Goal: Communication & Community: Answer question/provide support

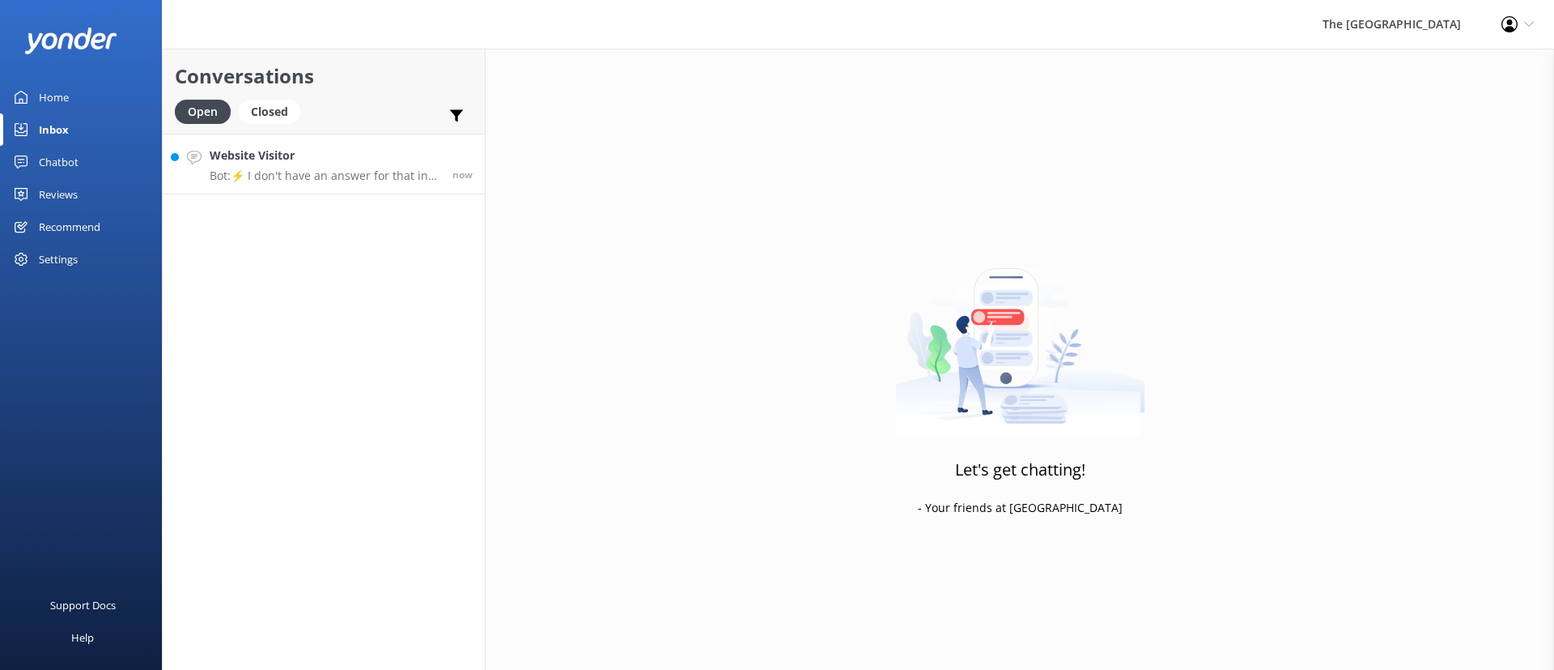
click at [300, 173] on p "Bot: ⚡ I don't have an answer for that in my knowledge base. Please try and rep…" at bounding box center [325, 175] width 231 height 15
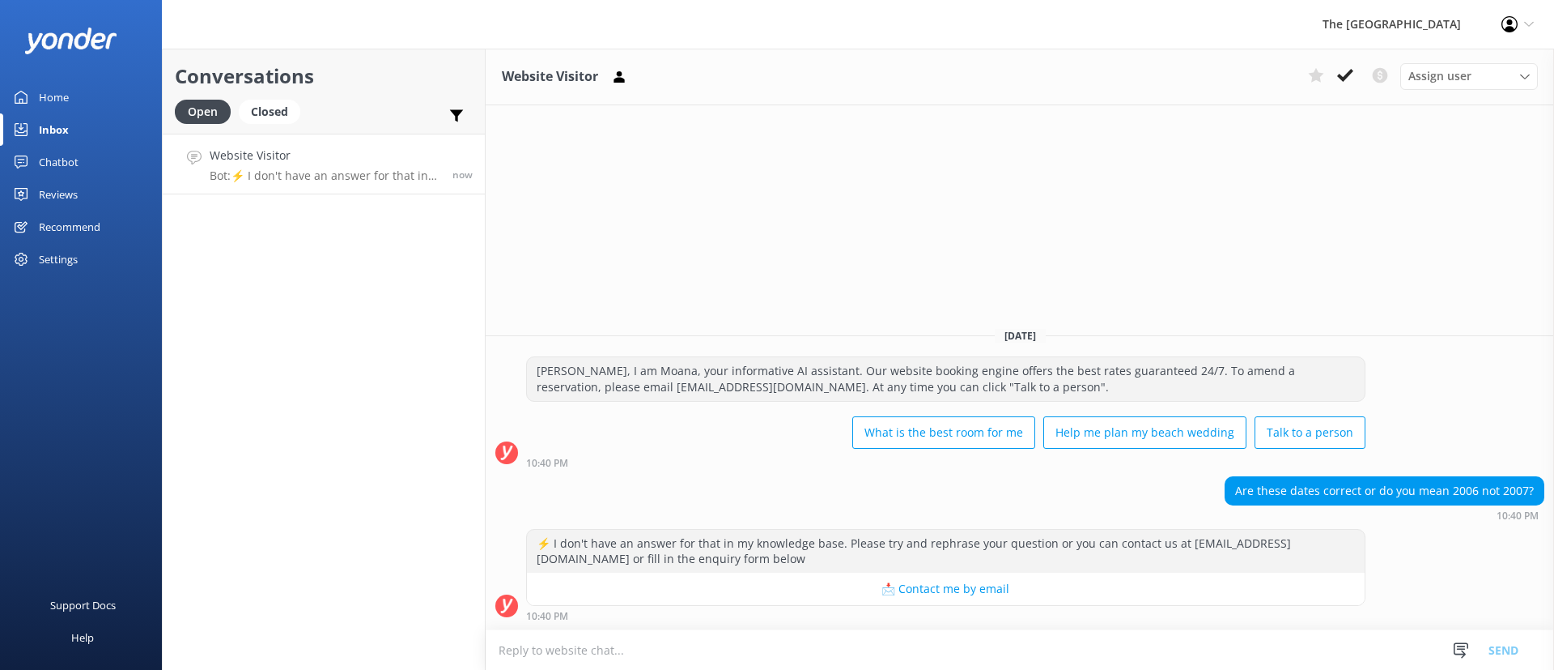
click at [1411, 334] on div "[DATE]" at bounding box center [1020, 335] width 1069 height 18
click at [1133, 256] on div "Website Visitor Assign user Rarotongan Tata [PERSON_NAME] Laisa [PERSON_NAME] […" at bounding box center [1020, 359] width 1069 height 621
click at [1057, 649] on textarea at bounding box center [1020, 650] width 1069 height 40
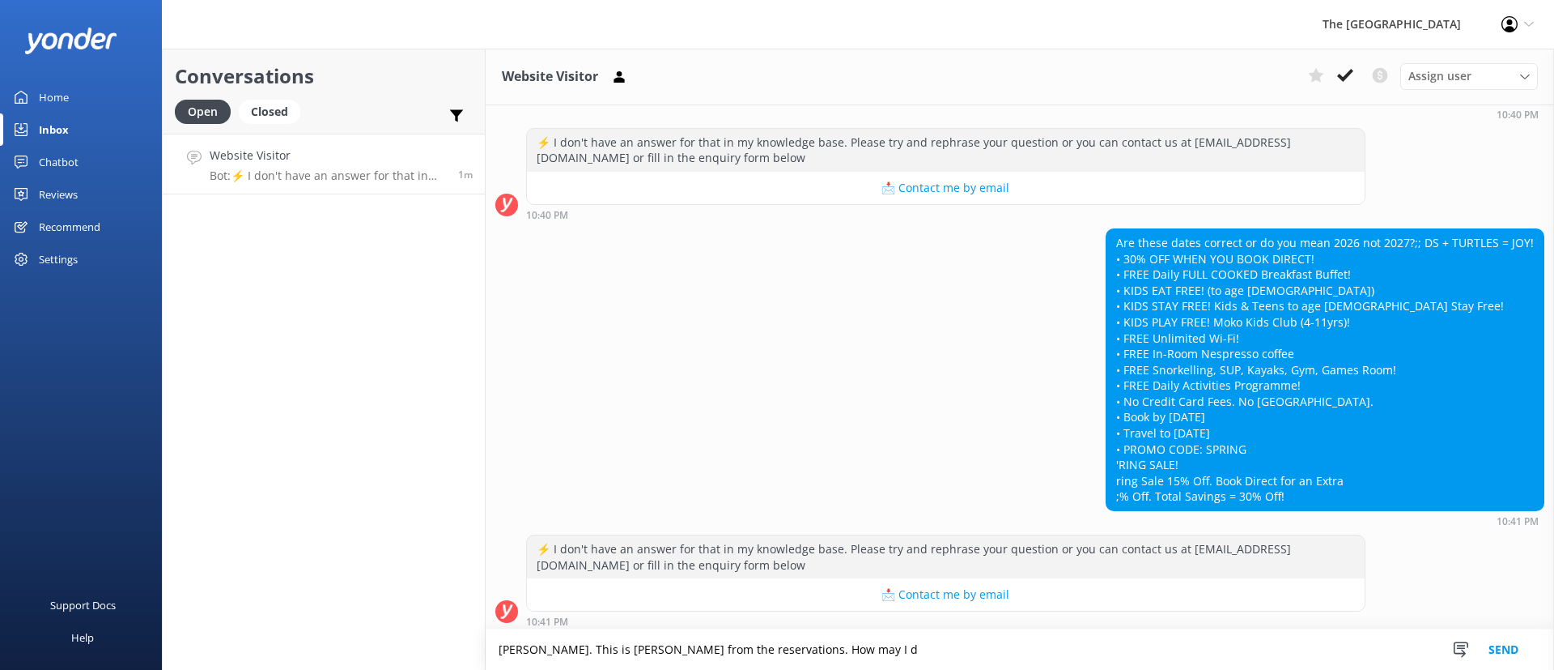
scroll to position [198, 0]
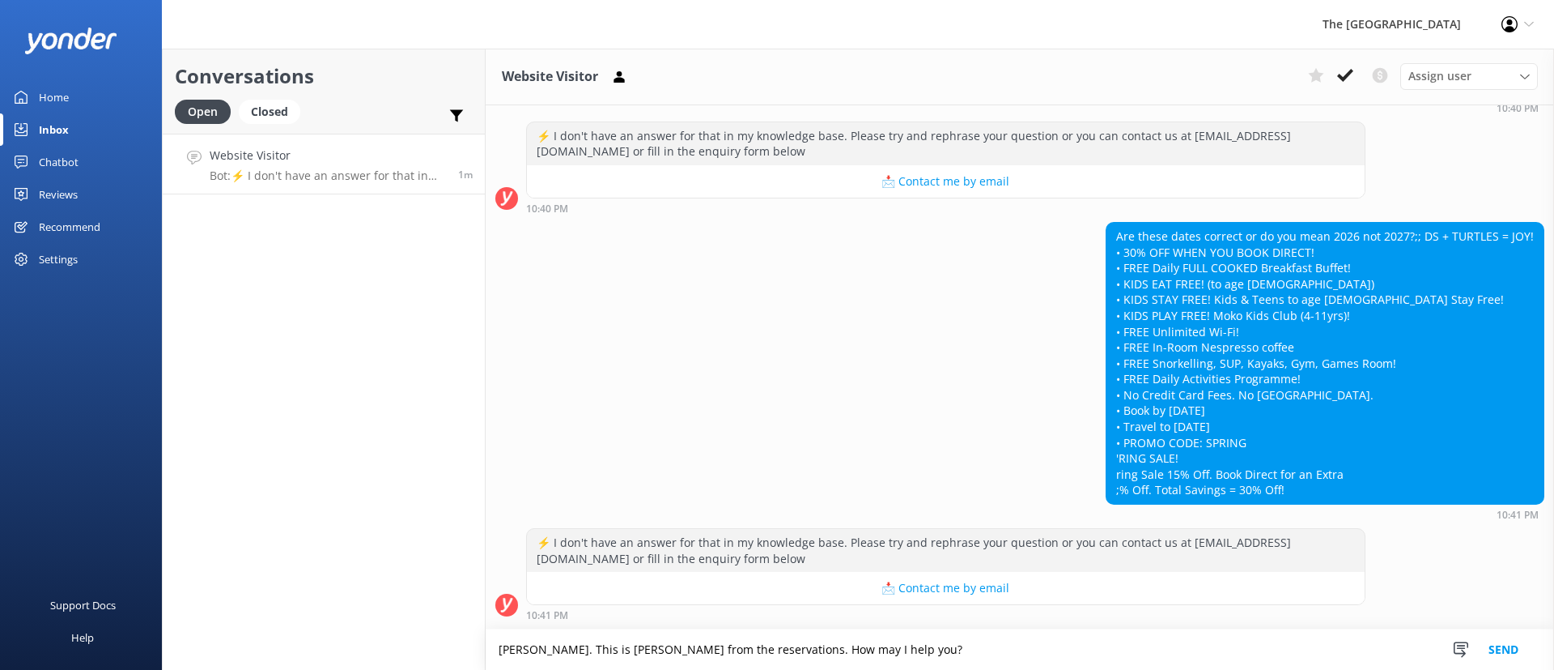
click at [1057, 649] on textarea "[PERSON_NAME]. This is [PERSON_NAME] from the reservations. How may I help you?" at bounding box center [1020, 649] width 1069 height 40
type textarea "[PERSON_NAME]. This is [PERSON_NAME] from the reservations. How may I help you?"
click at [1508, 648] on button "Send" at bounding box center [1503, 649] width 61 height 40
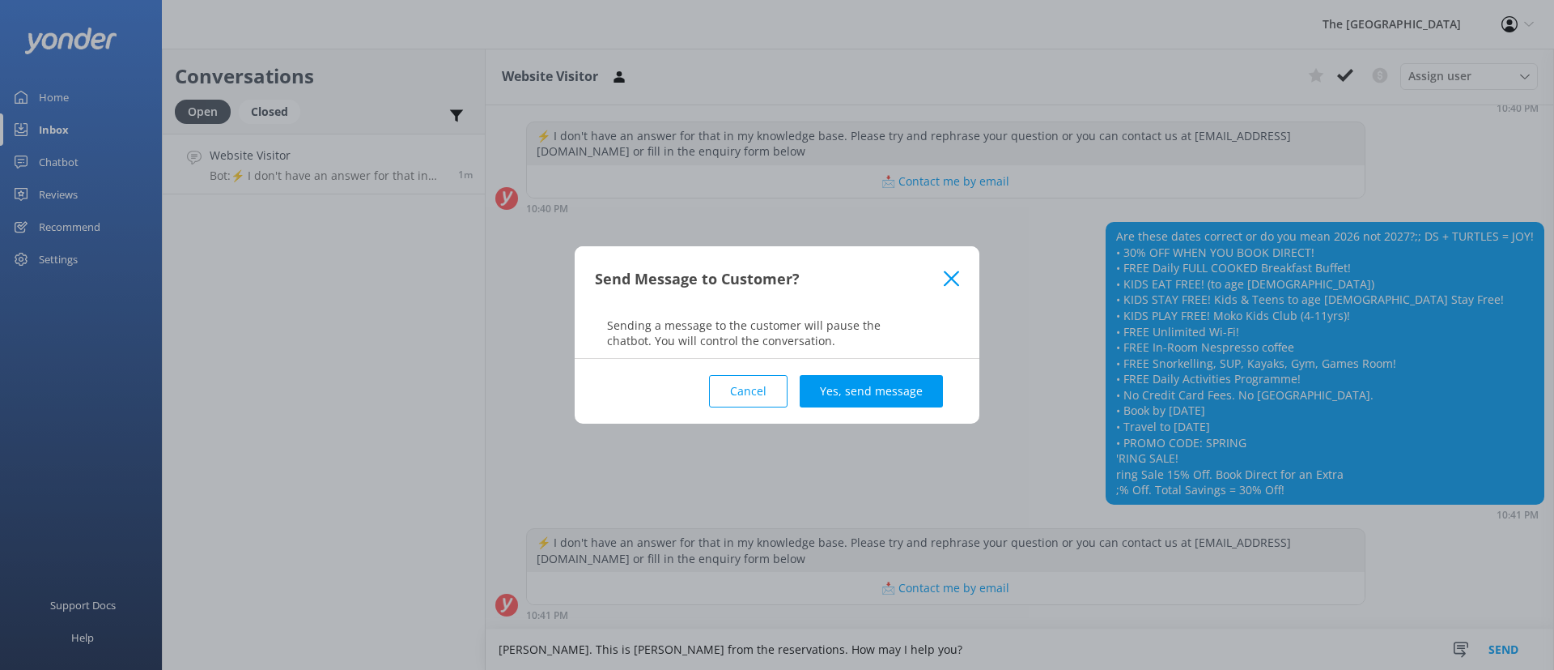
click at [893, 410] on div "Cancel Yes, send message" at bounding box center [777, 391] width 364 height 65
click at [914, 385] on button "Yes, send message" at bounding box center [871, 391] width 143 height 32
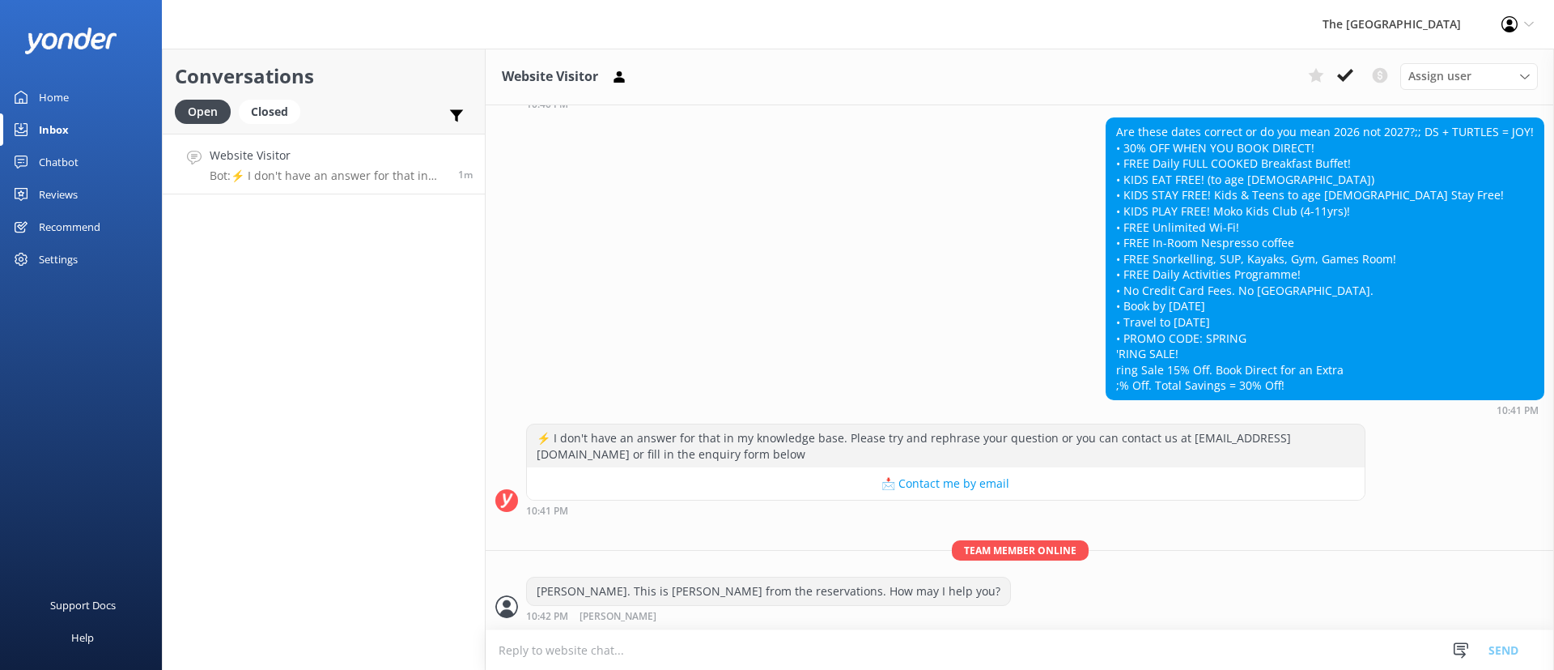
scroll to position [304, 0]
click at [1246, 331] on div "Are these dates correct or do you mean 2026 not 2027?;; DS + TURTLES = JOY! • 3…" at bounding box center [1325, 257] width 437 height 281
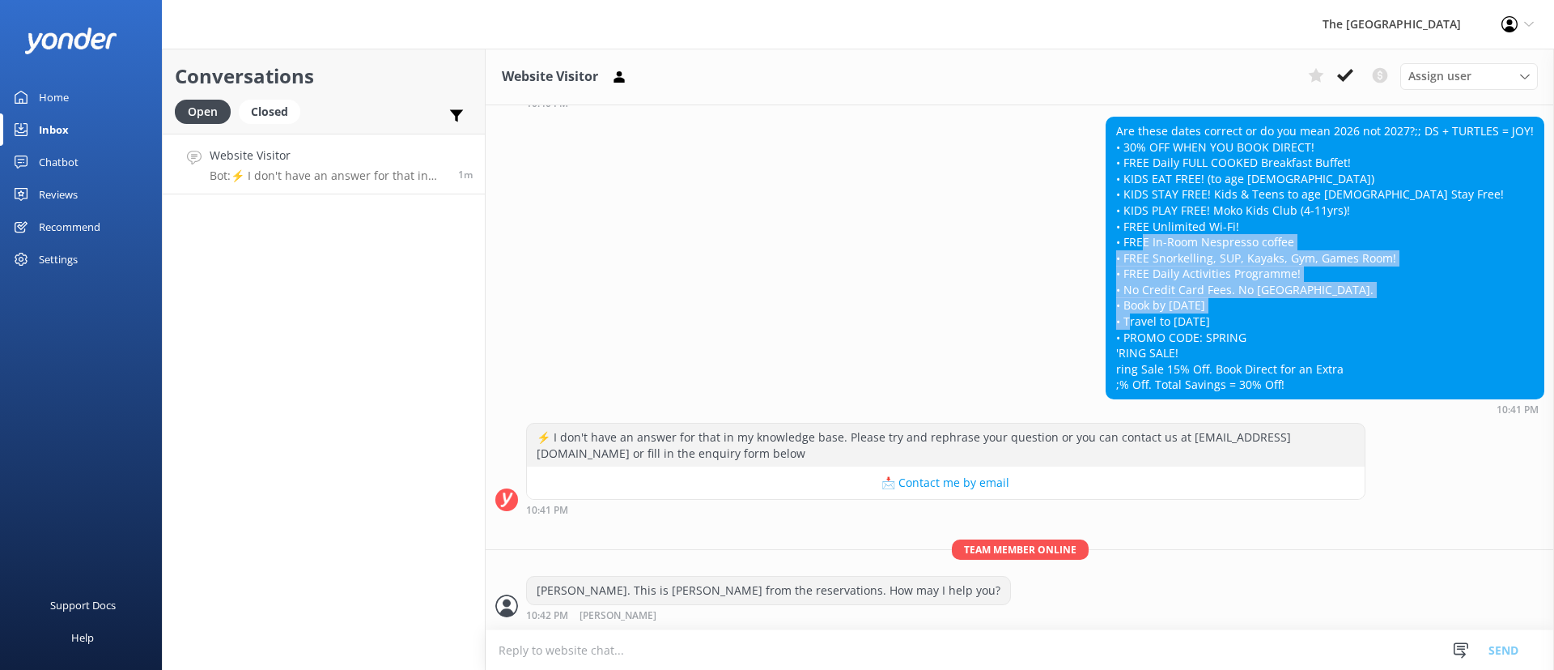
drag, startPoint x: 1256, startPoint y: 333, endPoint x: 1126, endPoint y: 257, distance: 150.2
click at [1126, 257] on div "Are these dates correct or do you mean 2026 not 2027?;; DS + TURTLES = JOY! • 3…" at bounding box center [1325, 257] width 437 height 281
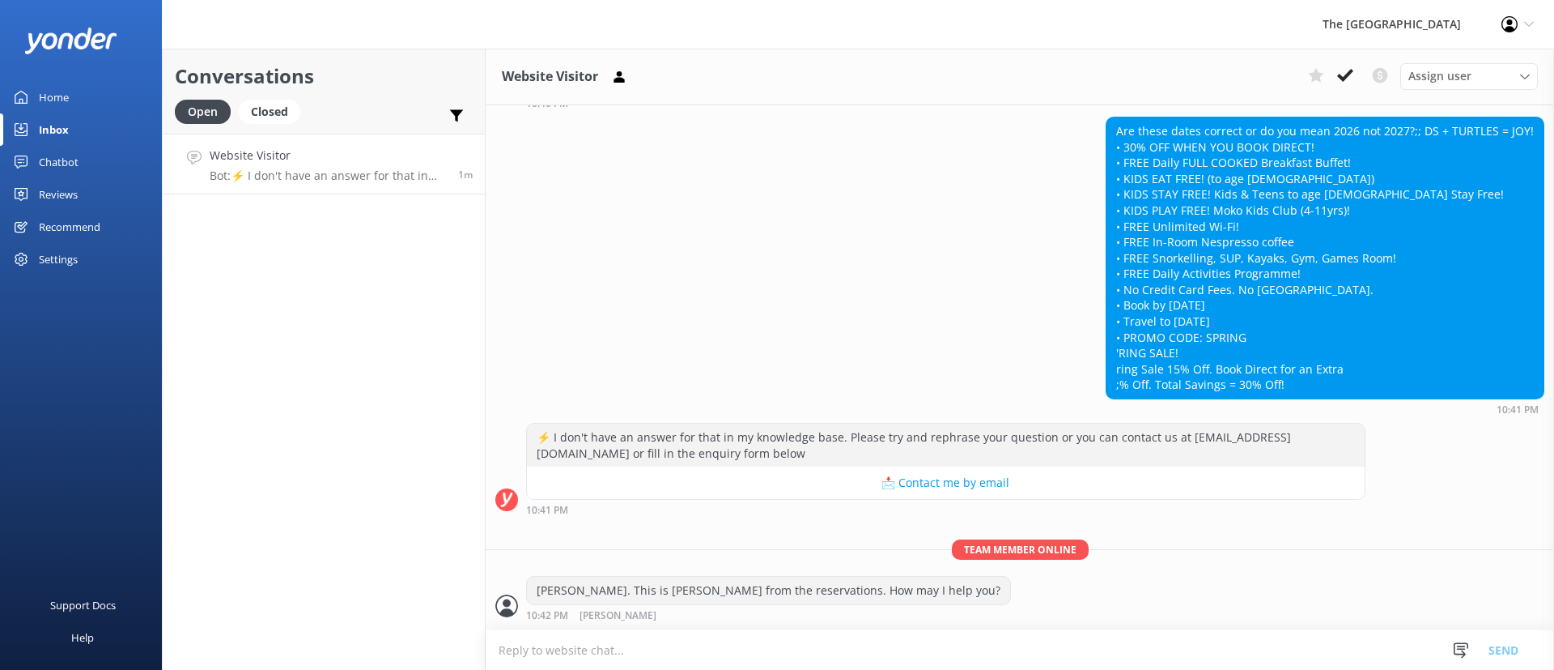
click at [1308, 351] on div "Are these dates correct or do you mean 2026 not 2027?;; DS + TURTLES = JOY! • 3…" at bounding box center [1325, 257] width 437 height 281
click at [1309, 331] on div "Are these dates correct or do you mean 2026 not 2027?;; DS + TURTLES = JOY! • 3…" at bounding box center [1325, 257] width 437 height 281
click at [1349, 282] on div "Are these dates correct or do you mean 2026 not 2027?;; DS + TURTLES = JOY! • 3…" at bounding box center [1325, 257] width 437 height 281
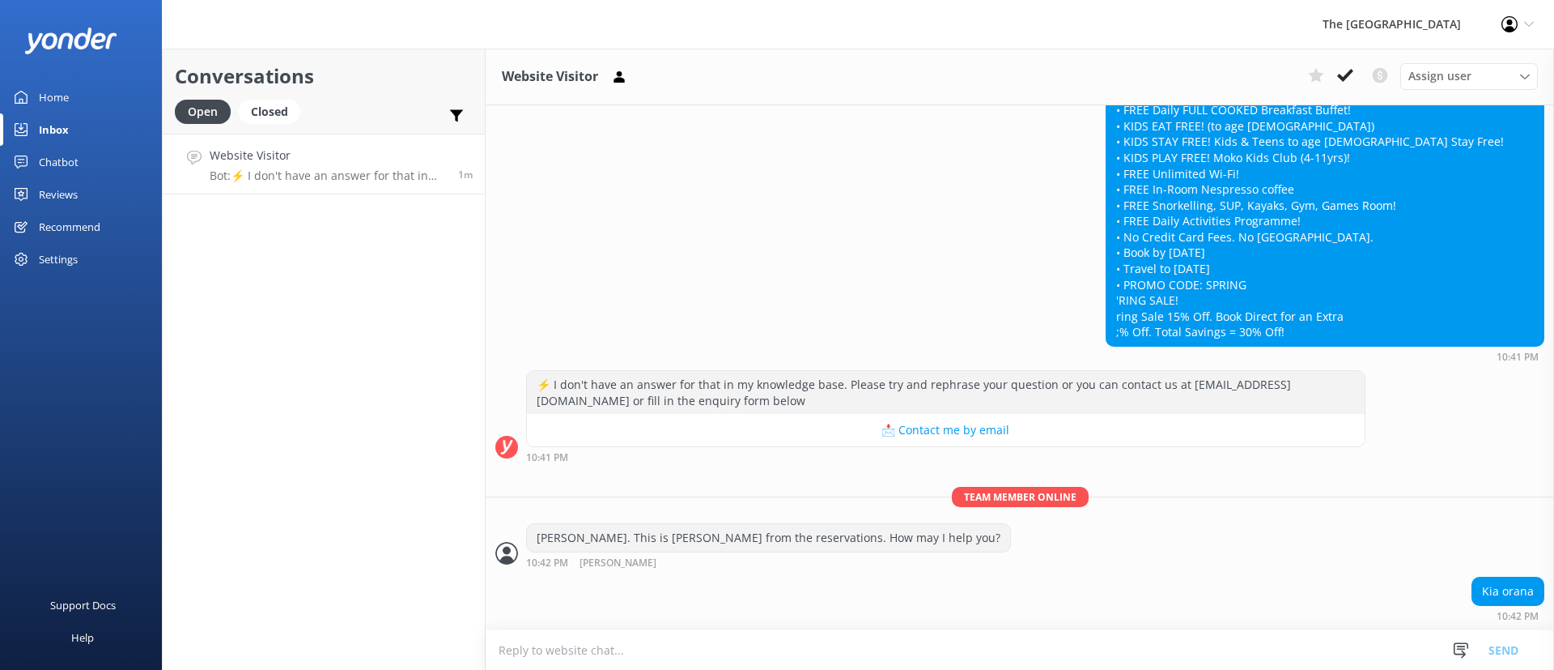
click at [1261, 254] on div "Are these dates correct or do you mean 2026 not 2027?;; DS + TURTLES = JOY! • 3…" at bounding box center [1325, 205] width 437 height 281
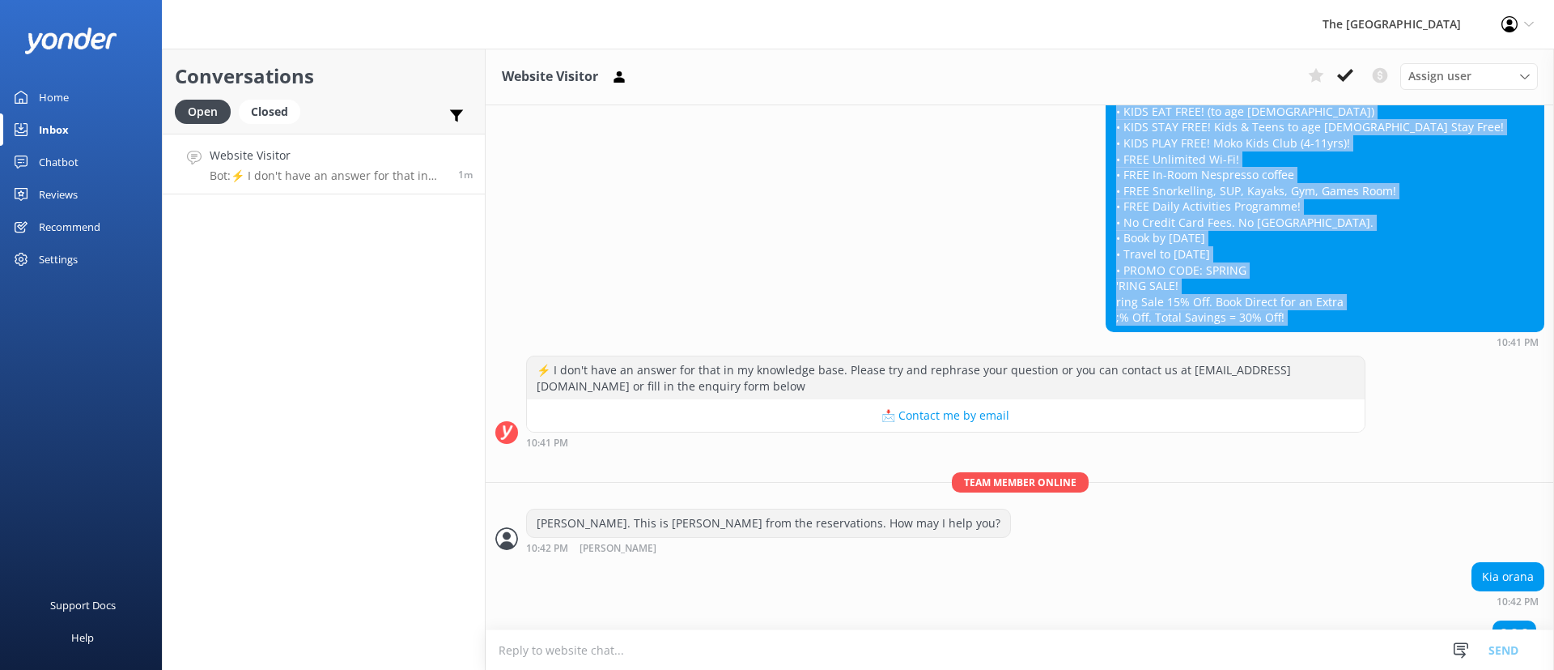
scroll to position [394, 0]
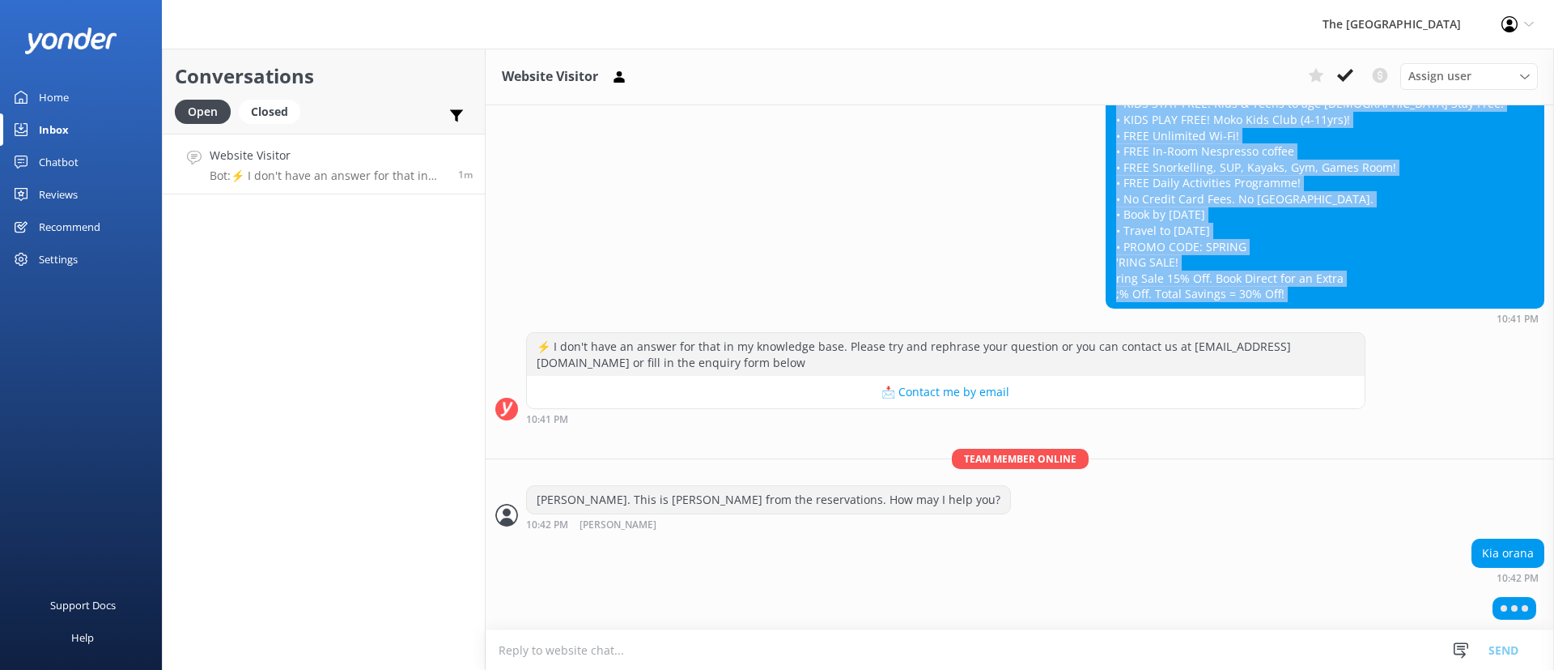
drag, startPoint x: 1405, startPoint y: 320, endPoint x: 1078, endPoint y: 325, distance: 327.9
click at [1078, 325] on div "Are these dates correct or do you mean 2026 not 2027?;; DS + TURTLES = JOY! • 3…" at bounding box center [1020, 179] width 1069 height 306
copy div "DS + TURTLES = JOY! • 30% OFF WHEN YOU BOOK DIRECT! • FREE Daily FULL COOKED Br…"
click at [1018, 227] on div "Are these dates correct or do you mean 2026 not 2027?;; DS + TURTLES = JOY! • 3…" at bounding box center [1020, 175] width 1069 height 298
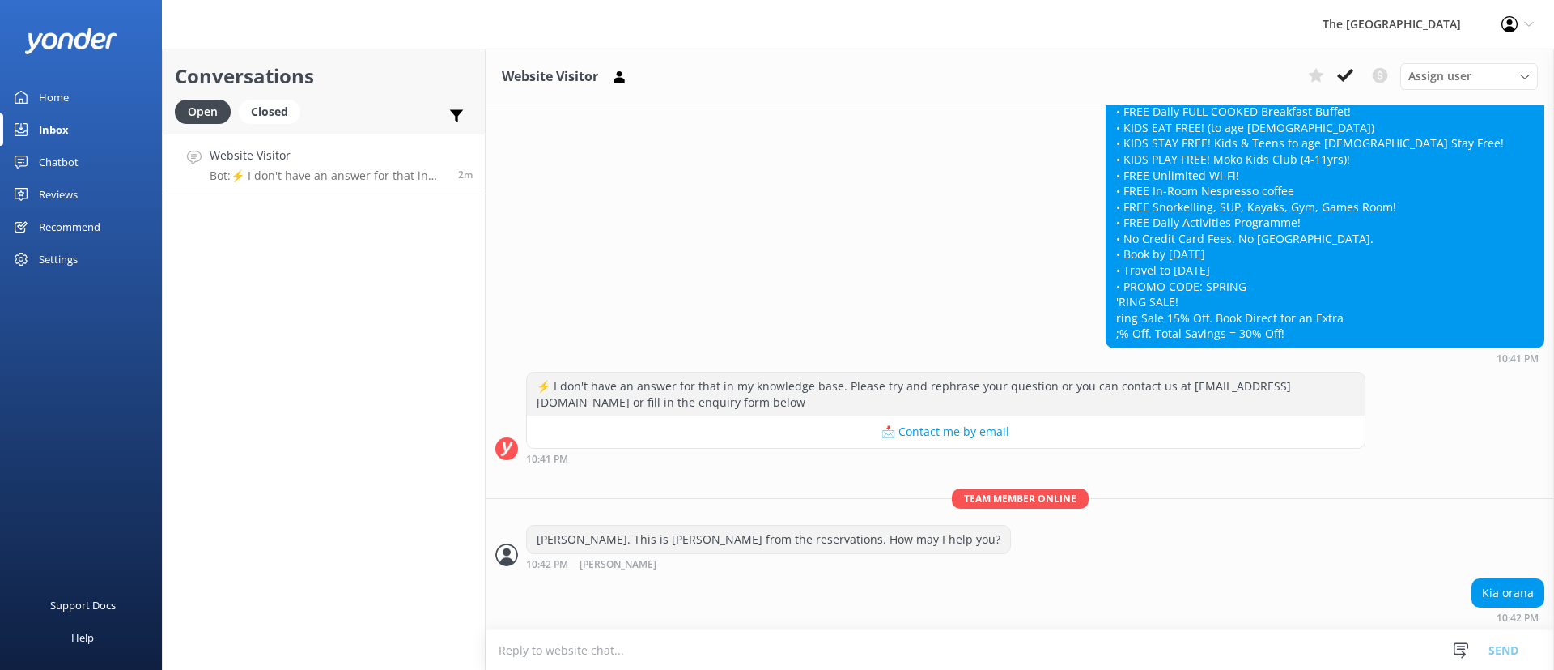
scroll to position [356, 0]
click at [1205, 656] on textarea at bounding box center [1020, 650] width 1069 height 40
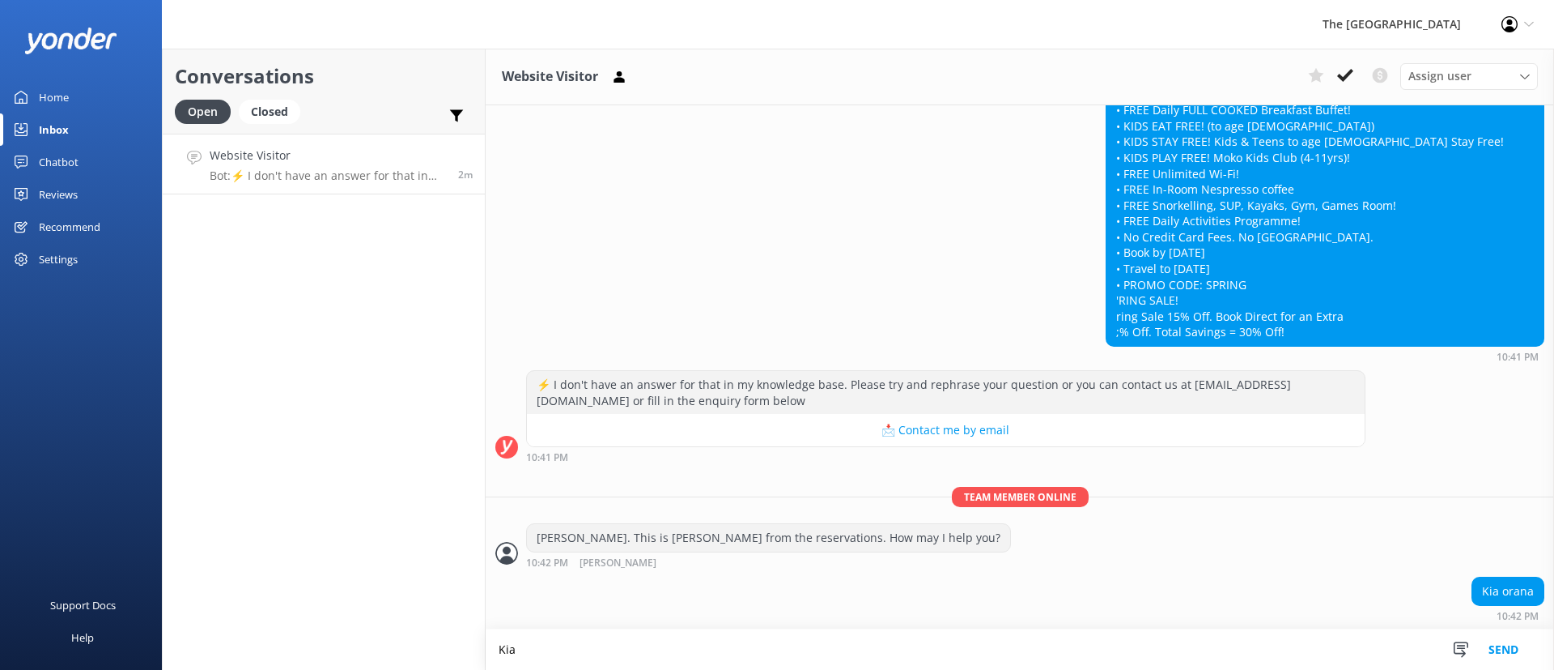
scroll to position [357, 0]
type textarea "[PERSON_NAME]"
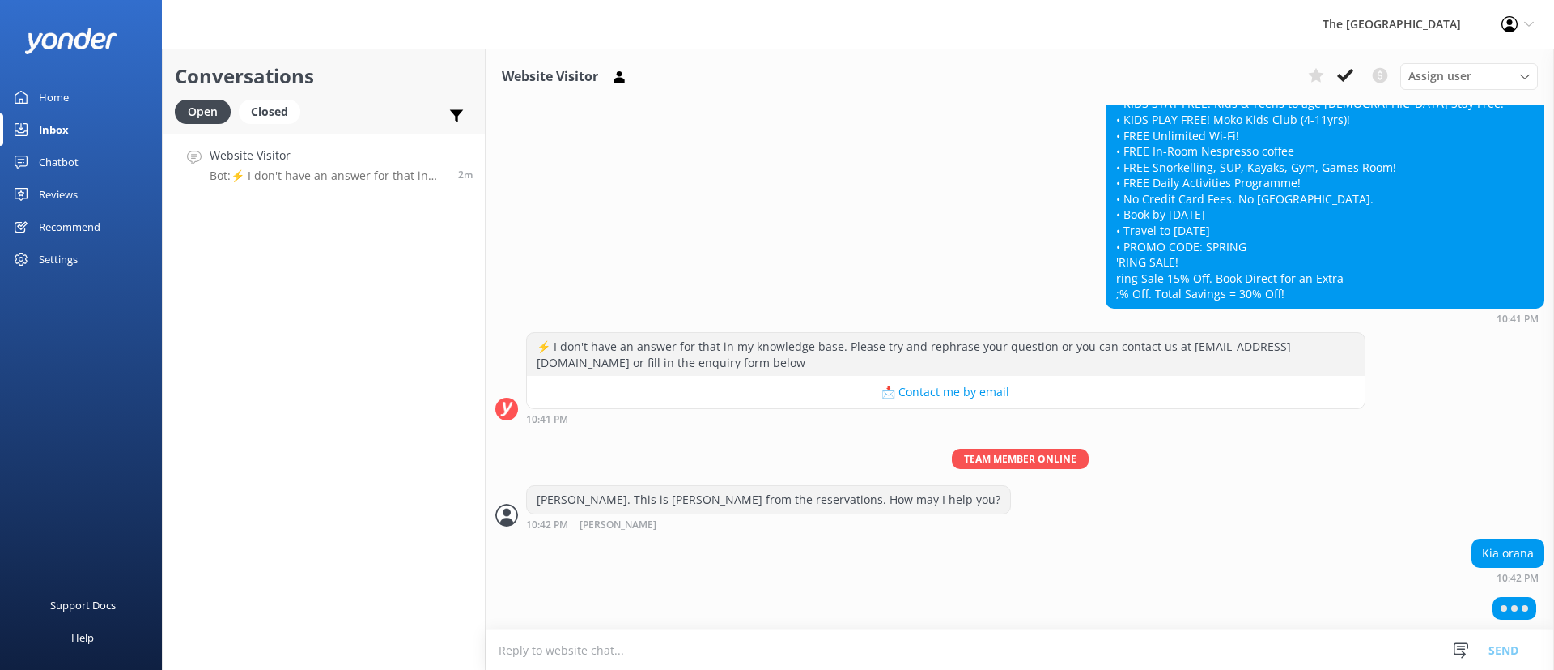
click at [1201, 614] on div at bounding box center [1020, 611] width 1069 height 40
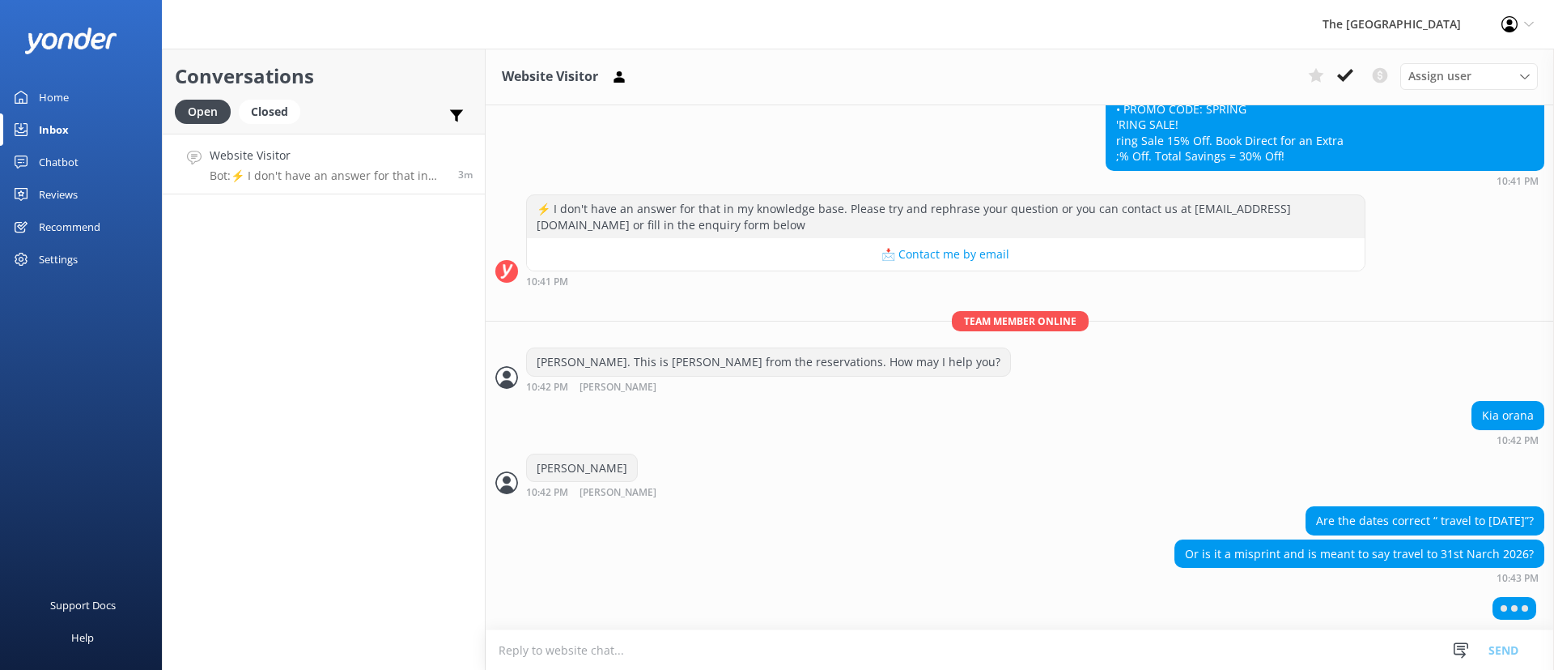
scroll to position [410, 0]
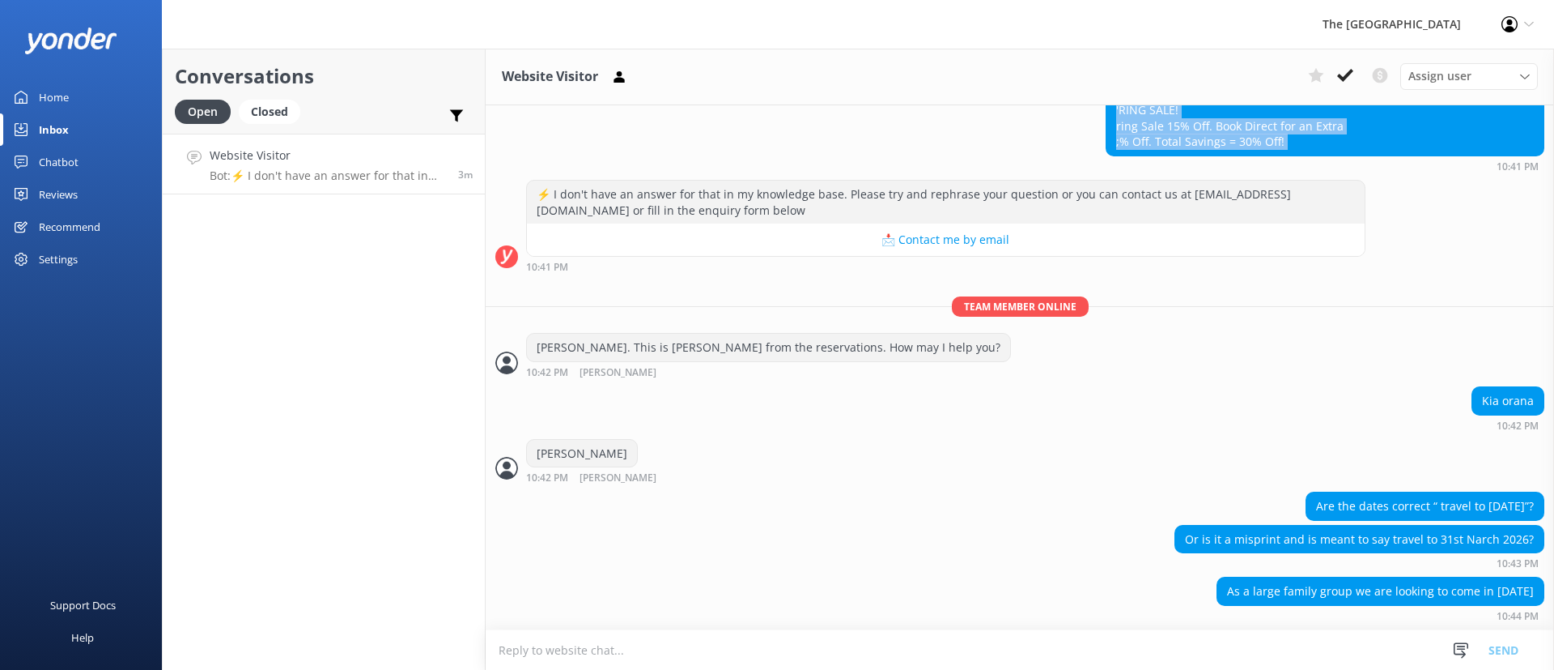
drag, startPoint x: 1218, startPoint y: 207, endPoint x: 1100, endPoint y: 161, distance: 126.9
click at [1106, 161] on div "Are these dates correct or do you mean 2026 not 2027?;; DS + TURTLES = JOY! • 3…" at bounding box center [1325, 23] width 439 height 298
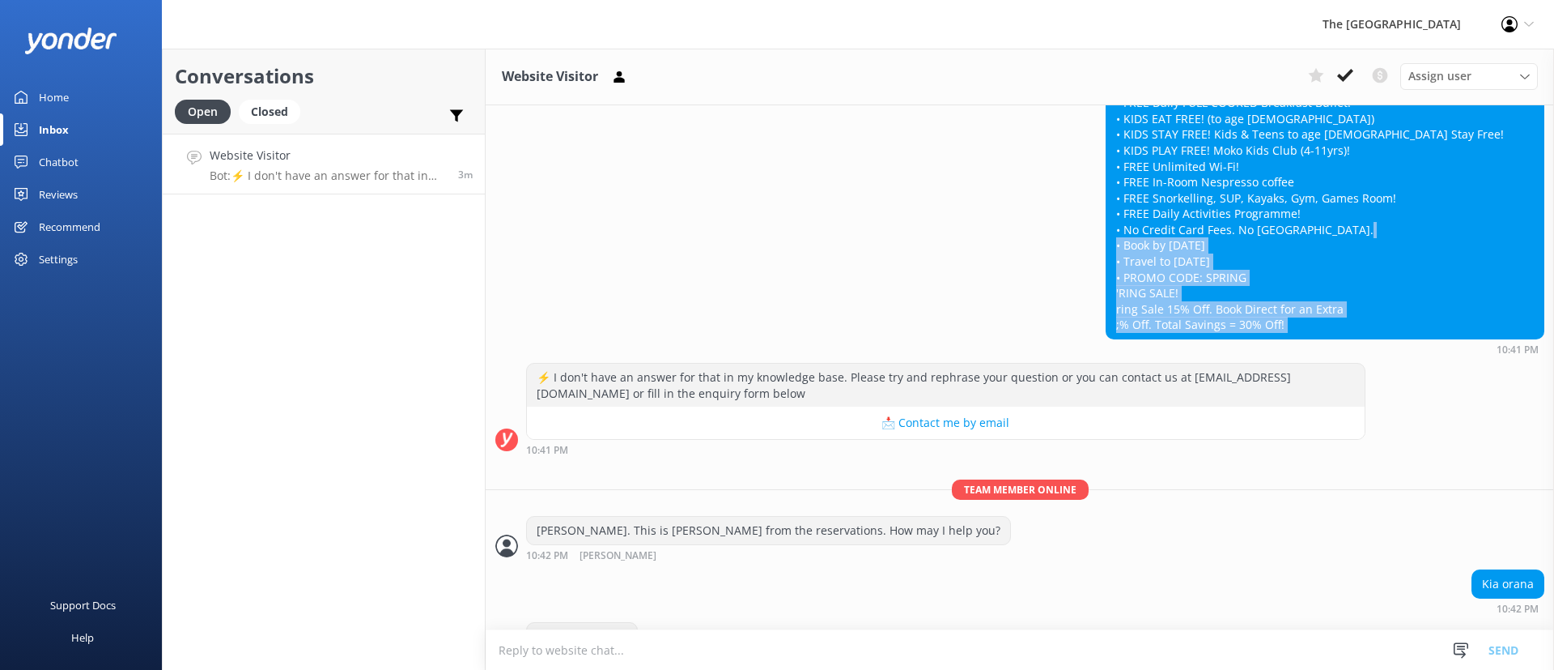
scroll to position [304, 0]
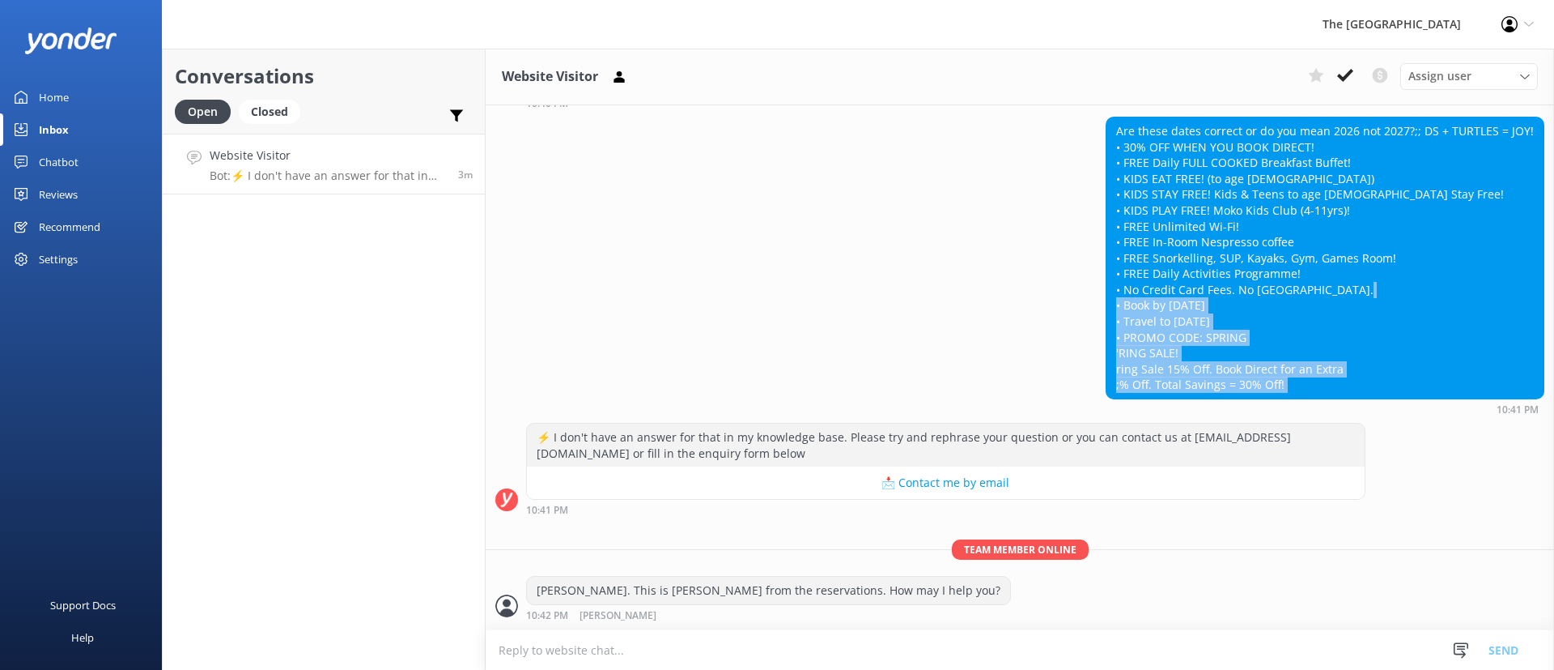
click at [1247, 325] on div "Are these dates correct or do you mean 2026 not 2027?;; DS + TURTLES = JOY! • 3…" at bounding box center [1325, 257] width 437 height 281
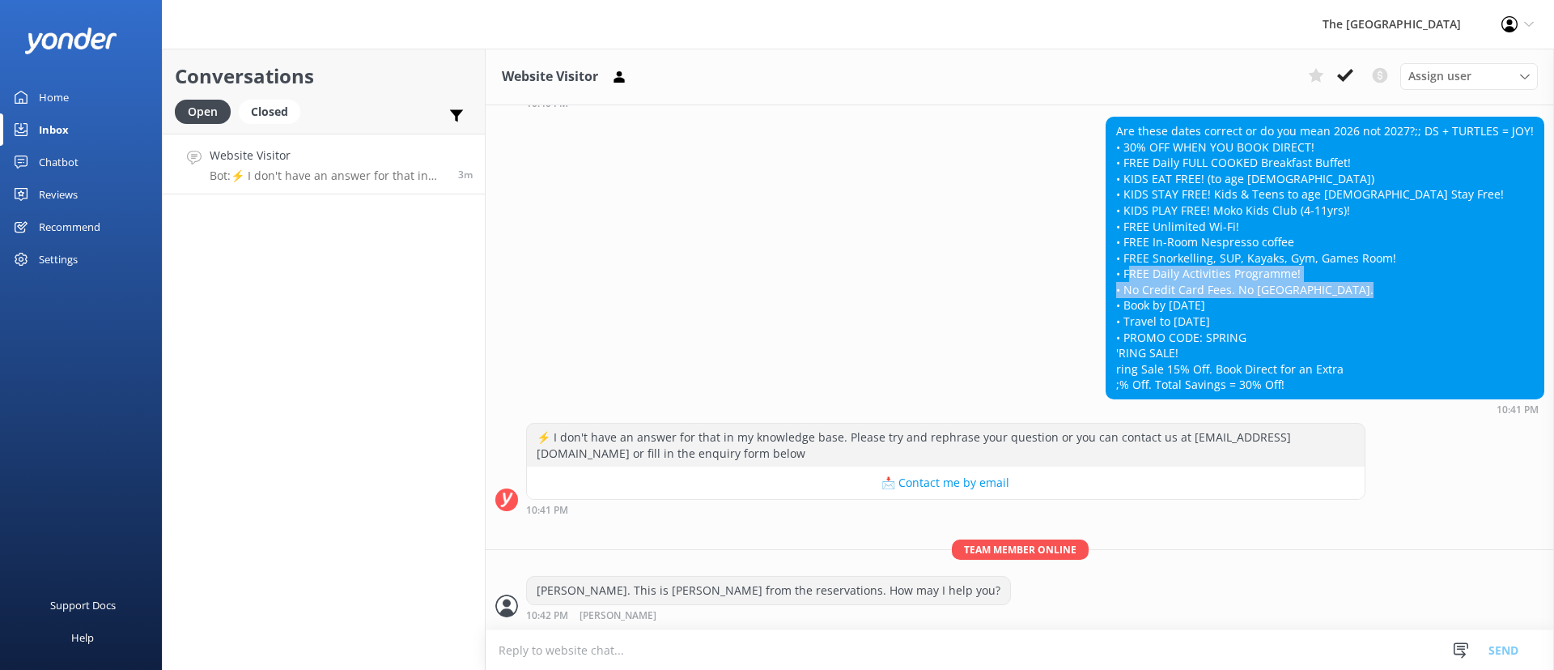
drag, startPoint x: 1237, startPoint y: 318, endPoint x: 1109, endPoint y: 293, distance: 130.4
click at [1109, 293] on div "Are these dates correct or do you mean 2026 not 2027?;; DS + TURTLES = JOY! • 3…" at bounding box center [1325, 257] width 437 height 281
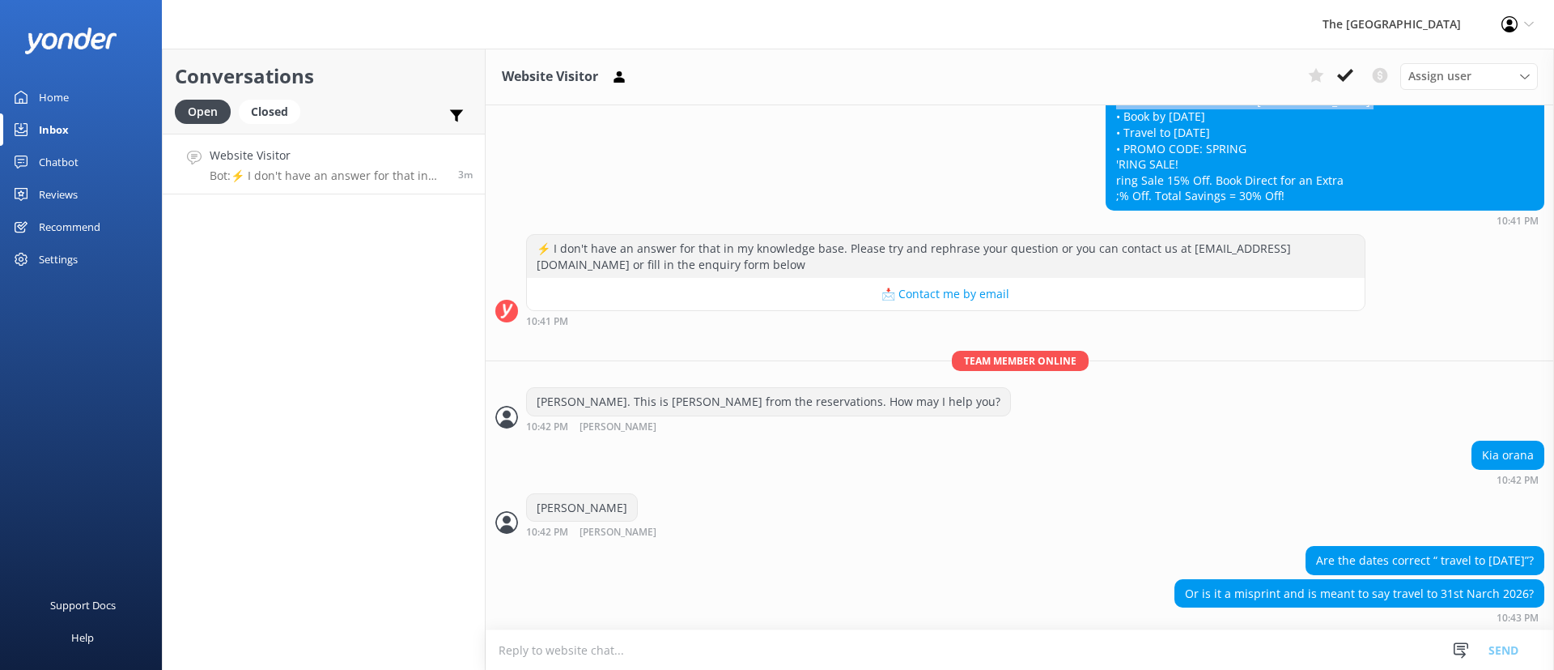
scroll to position [546, 0]
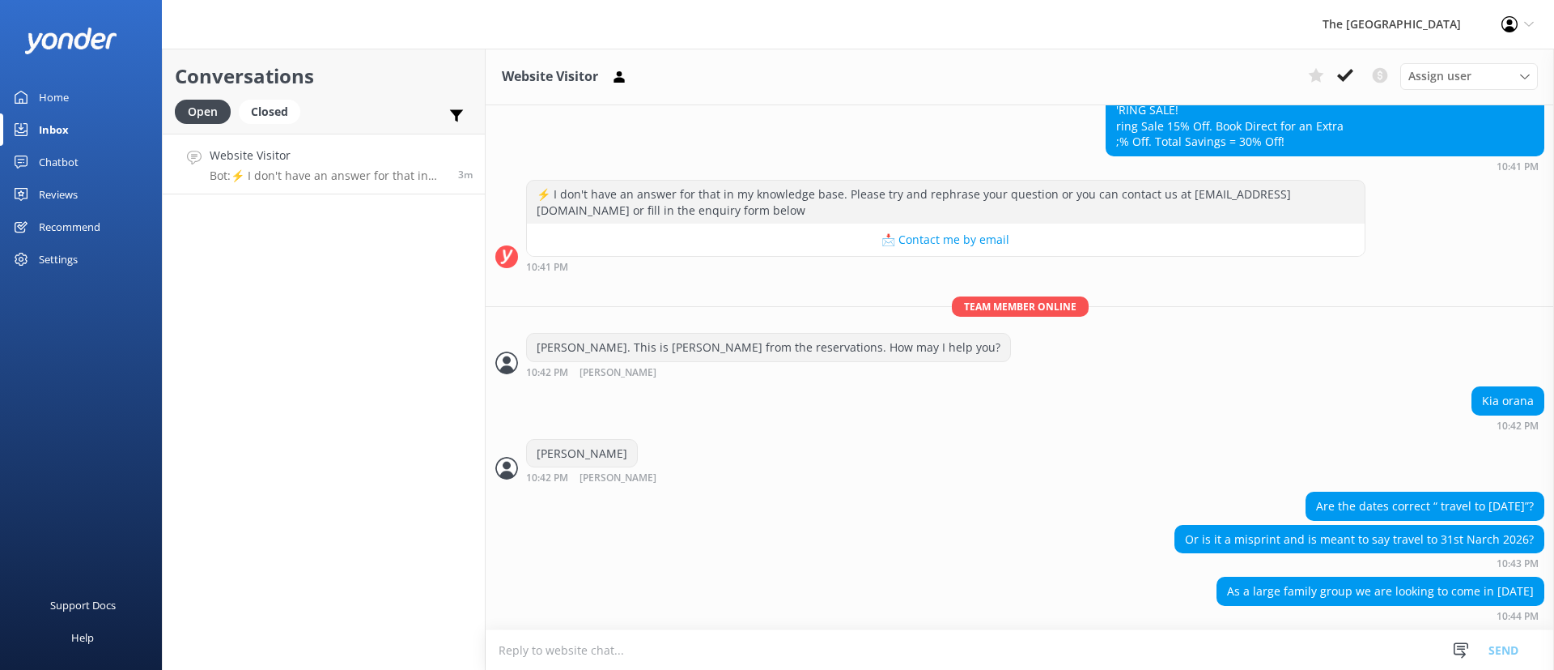
copy div "Are the dates correct “ travel to [DATE]”? Or is it a misprint and is meant to …"
drag, startPoint x: 1232, startPoint y: 507, endPoint x: 1515, endPoint y: 592, distance: 295.1
click at [1515, 592] on div "[DATE] [PERSON_NAME], I am Moana, your informative AI assistant. Our website bo…" at bounding box center [1020, 94] width 1069 height 1070
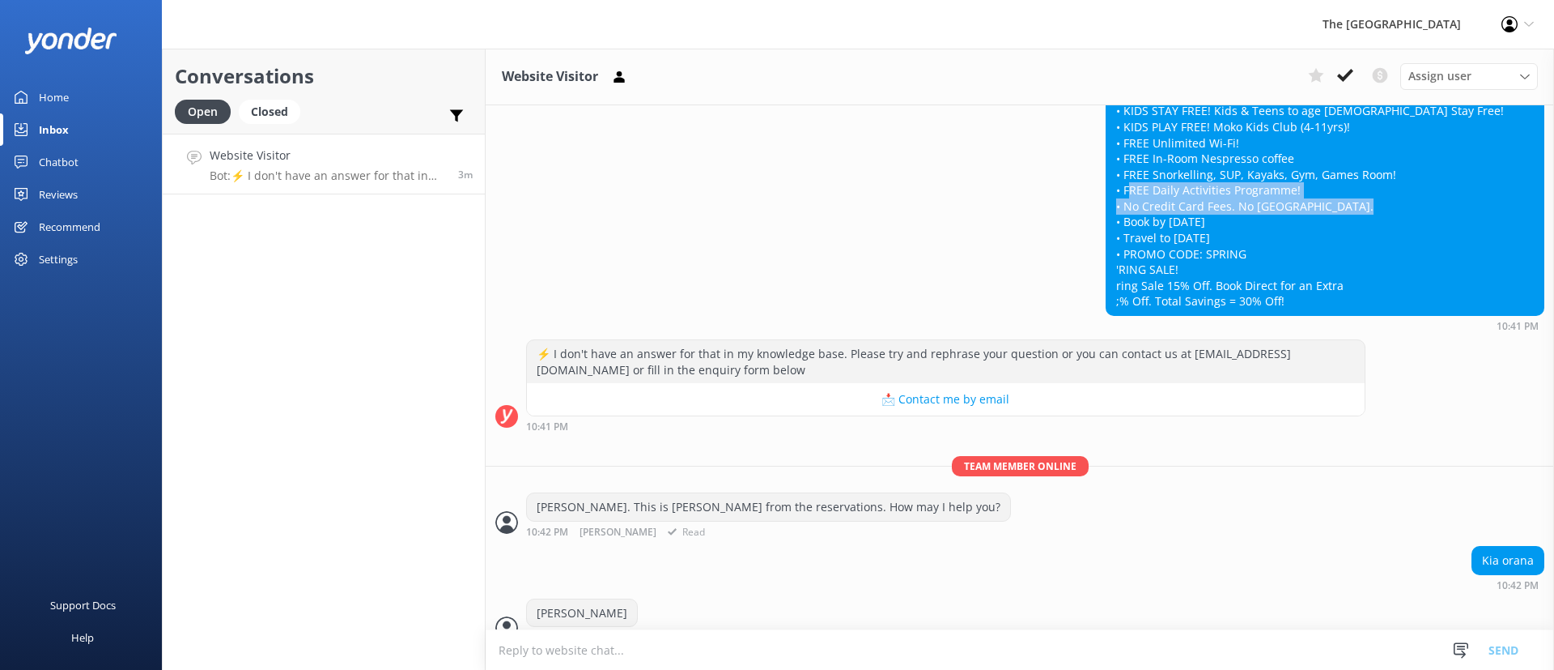
scroll to position [304, 0]
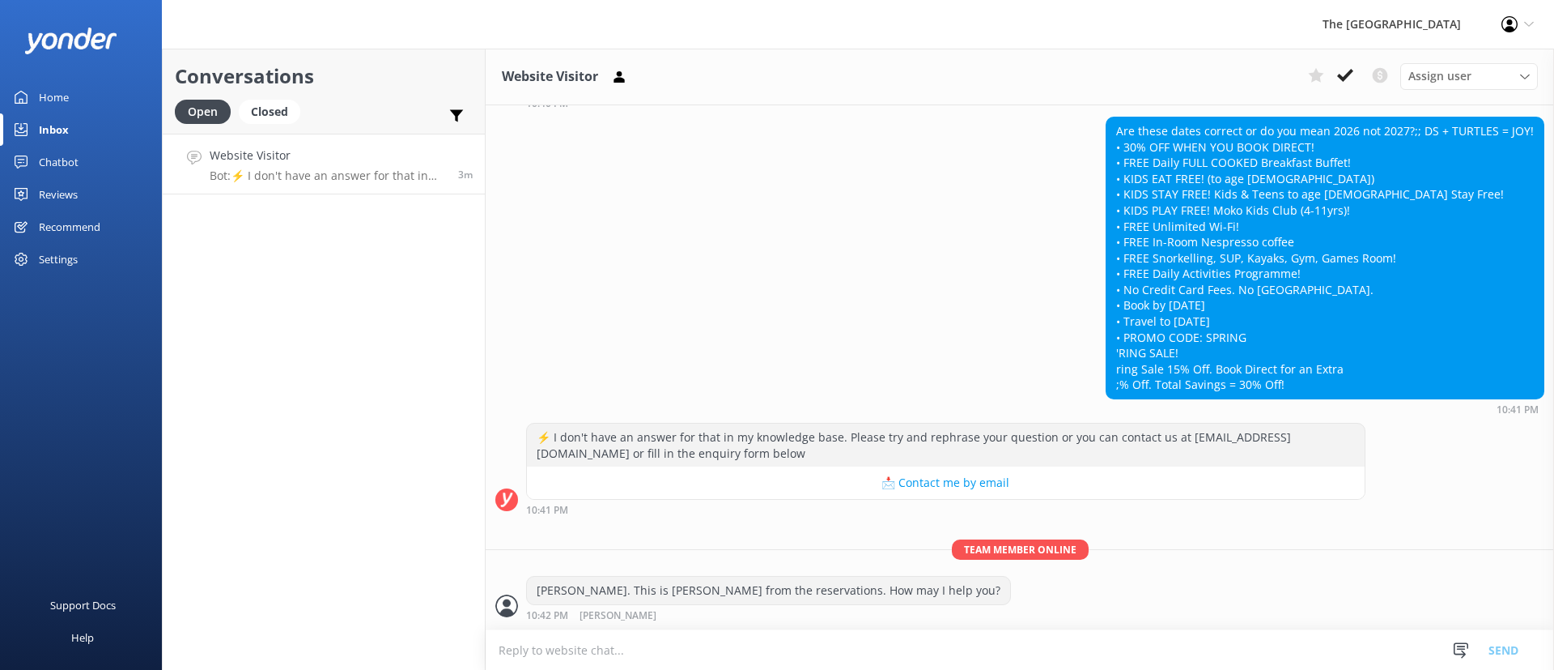
click at [1280, 275] on div "Are these dates correct or do you mean 2026 not 2027?;; DS + TURTLES = JOY! • 3…" at bounding box center [1325, 257] width 437 height 281
click at [1265, 368] on div "Are these dates correct or do you mean 2026 not 2027?;; DS + TURTLES = JOY! • 3…" at bounding box center [1325, 257] width 437 height 281
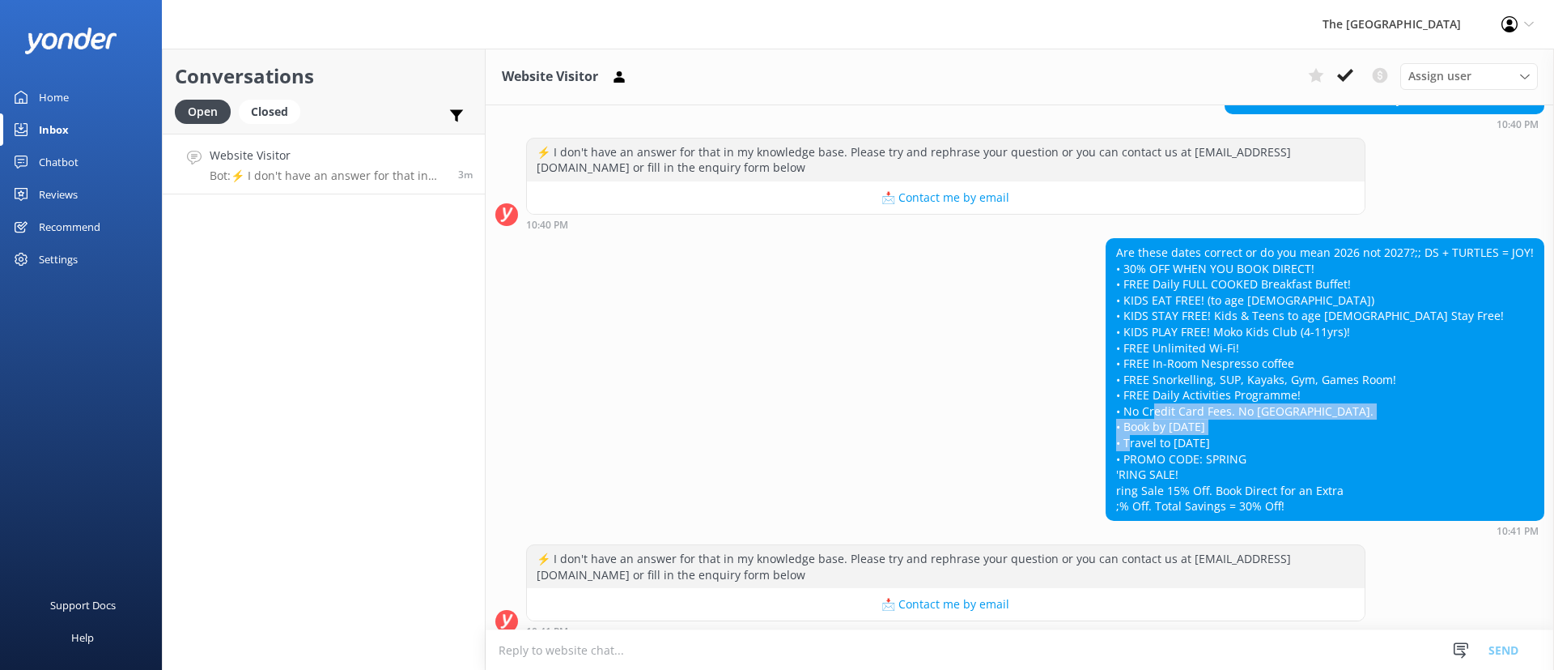
drag, startPoint x: 1248, startPoint y: 457, endPoint x: 1102, endPoint y: 432, distance: 148.7
click at [1107, 432] on div "Are these dates correct or do you mean 2026 not 2027?;; DS + TURTLES = JOY! • 3…" at bounding box center [1325, 379] width 437 height 281
copy div "• Book by [DATE] • Travel to [DATE] • PROMO CODE: SPRING"
click at [1259, 471] on div "Are these dates correct or do you mean 2026 not 2027?;; DS + TURTLES = JOY! • 3…" at bounding box center [1325, 379] width 437 height 281
drag, startPoint x: 1217, startPoint y: 448, endPoint x: 1100, endPoint y: 427, distance: 118.5
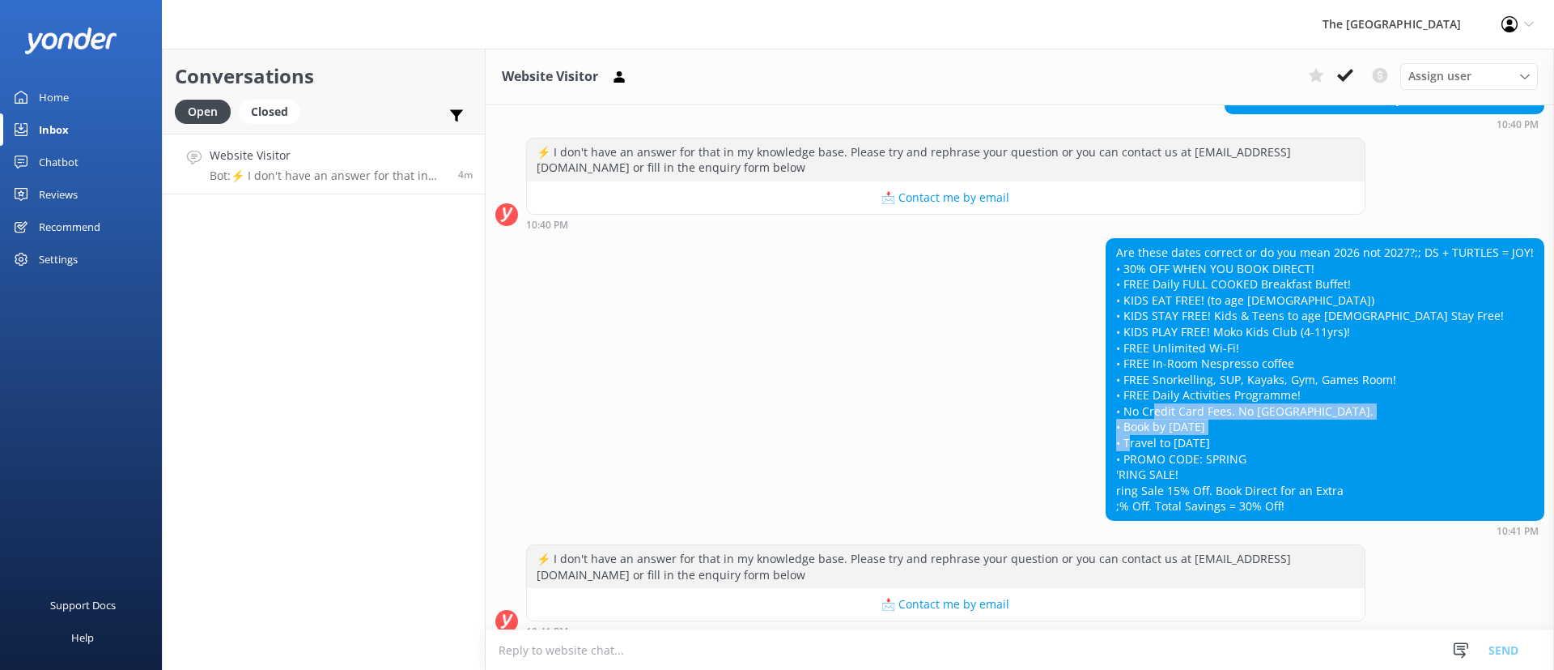
click at [1107, 427] on div "Are these dates correct or do you mean 2026 not 2027?;; DS + TURTLES = JOY! • 3…" at bounding box center [1325, 379] width 437 height 281
copy div "• Book by [DATE] • Travel to [DATE] • PROMO CODE: SPRING"
click at [933, 648] on textarea at bounding box center [1020, 650] width 1069 height 40
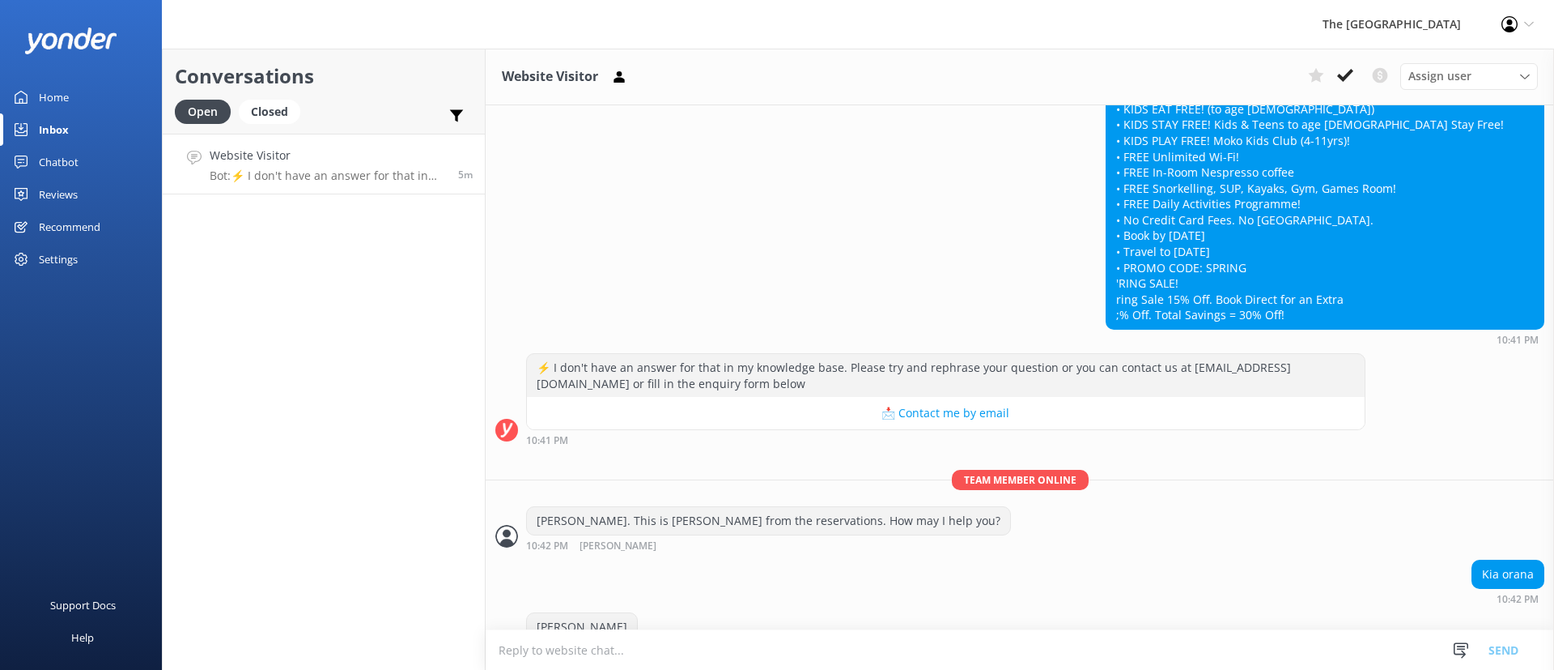
paste textarea "[PERSON_NAME], Thank you for your inquiry. The dates are correct - our Spring S…"
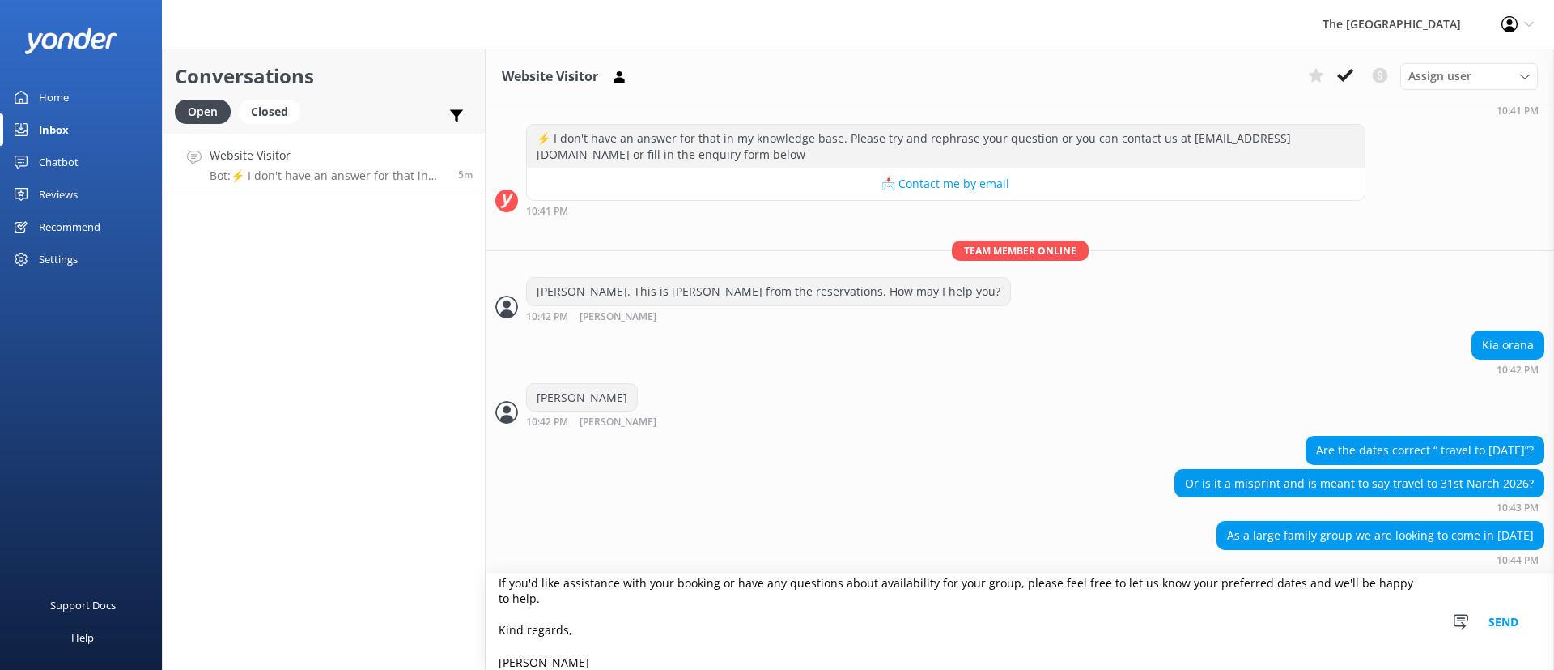
scroll to position [603, 0]
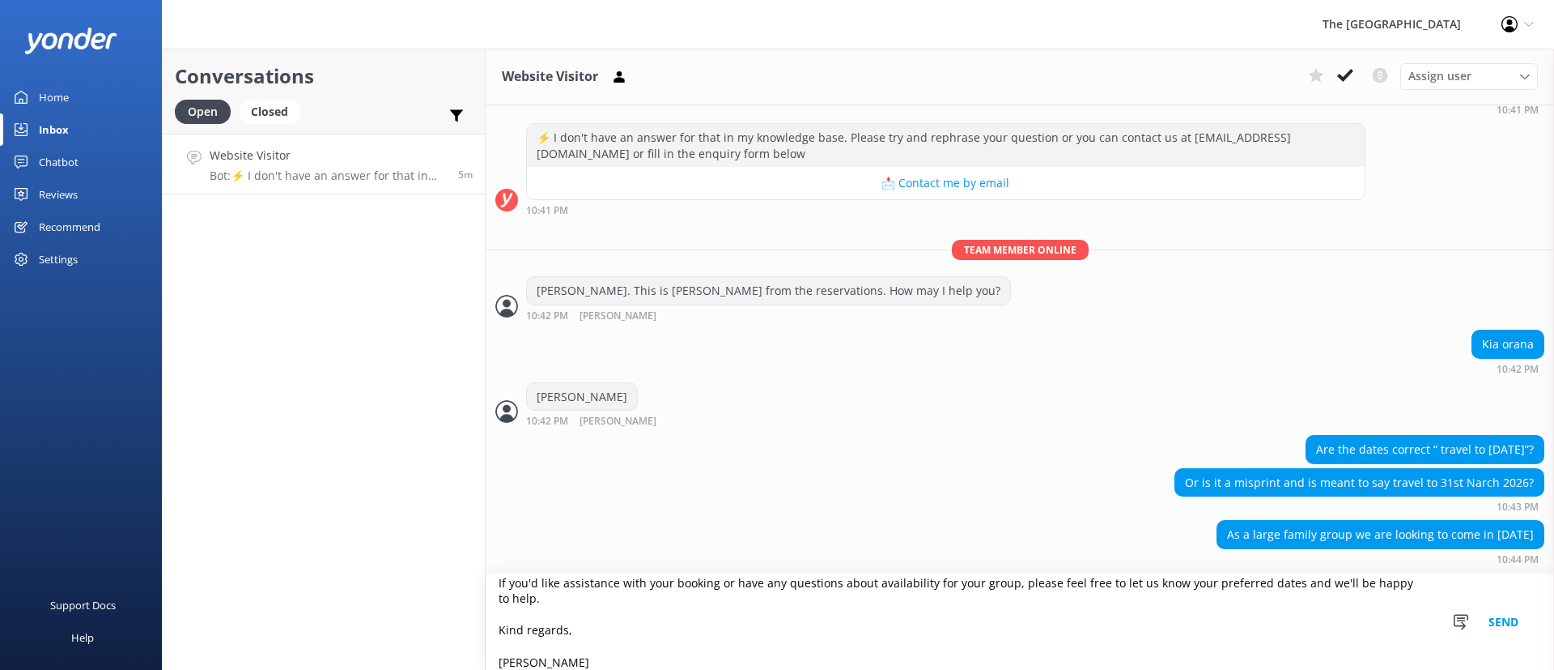
type textarea "[PERSON_NAME], Thank you for your inquiry. The dates are correct - our Spring S…"
click at [1510, 611] on button "Send" at bounding box center [1503, 621] width 61 height 96
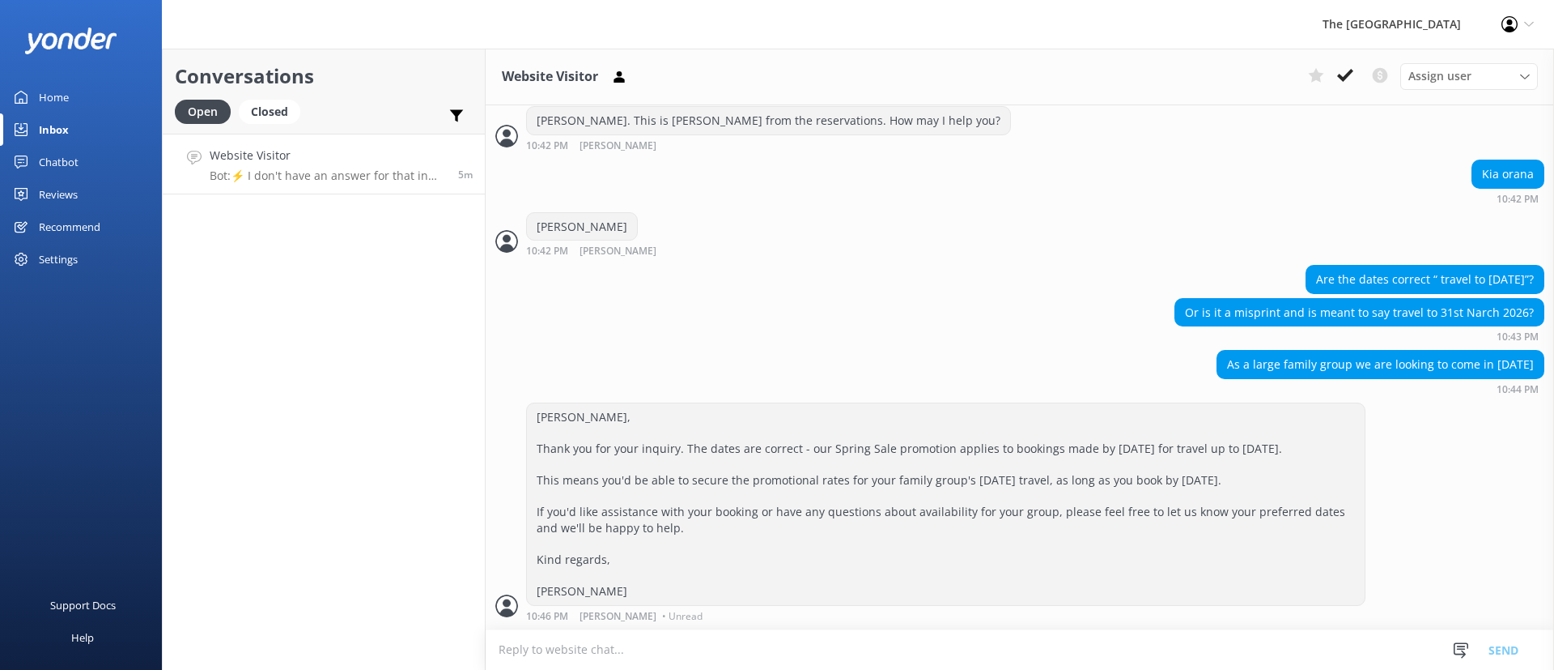
scroll to position [789, 0]
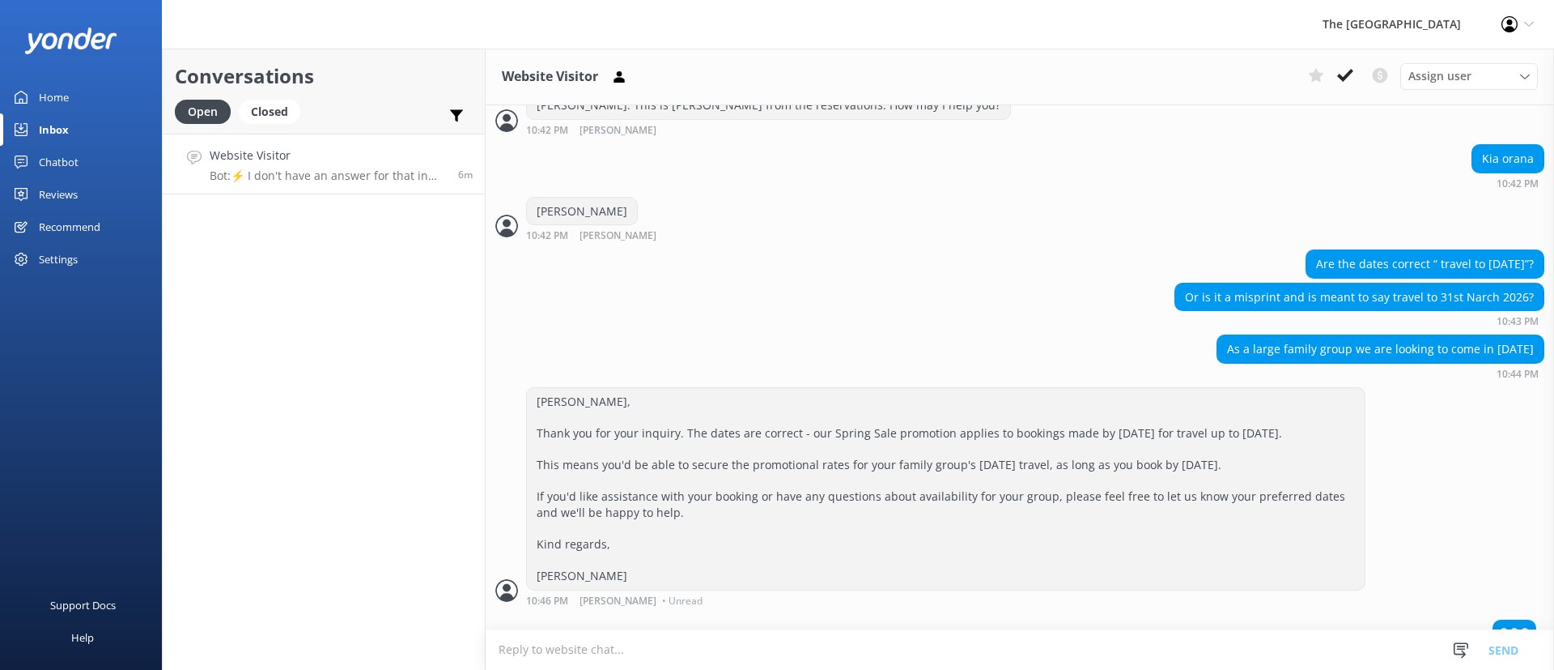
click at [884, 287] on div "Or is it a misprint and is meant to say travel to 31st Narch 2026? 10:43 PM" at bounding box center [1020, 305] width 1069 height 45
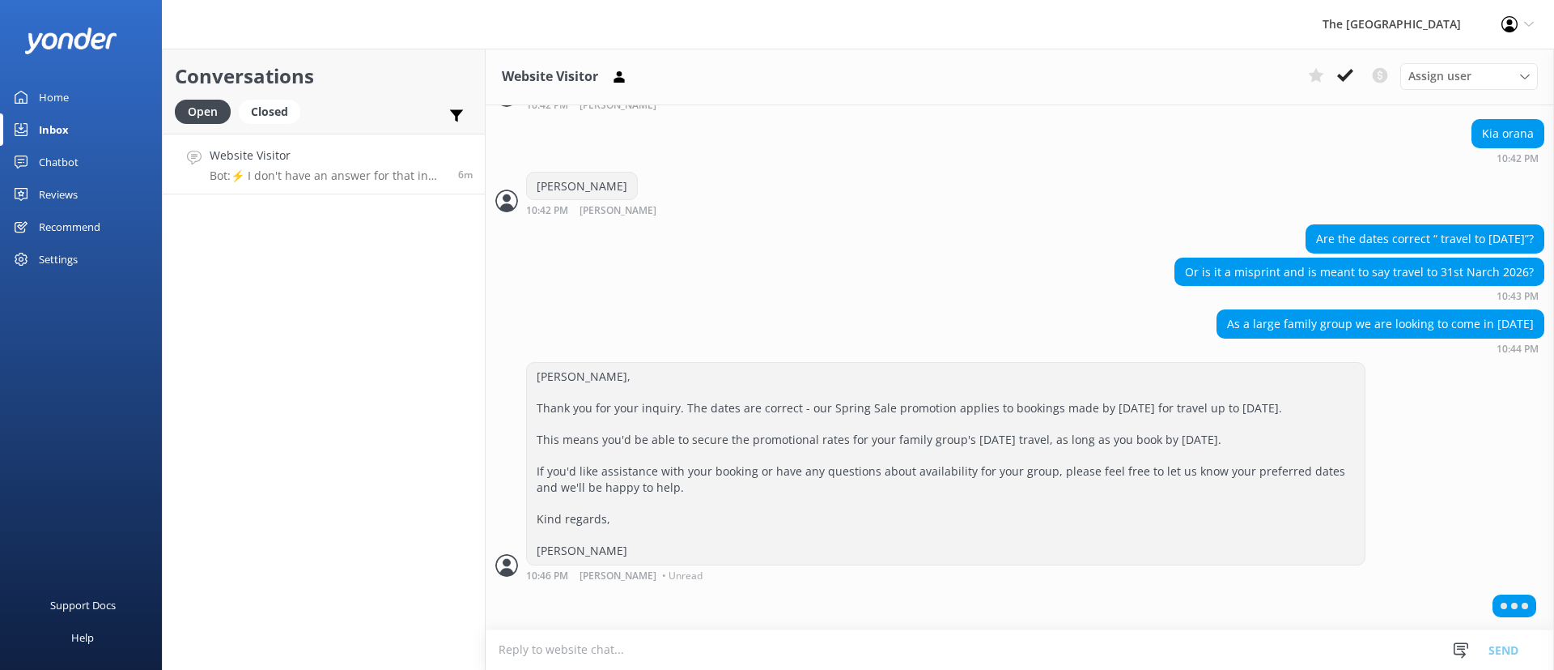
click at [884, 287] on div "Or is it a misprint and is meant to say travel to 31st Narch 2026? 10:43 PM" at bounding box center [1020, 279] width 1069 height 45
click at [1023, 555] on div "[PERSON_NAME], Thank you for your inquiry. The dates are correct - our Spring S…" at bounding box center [946, 464] width 838 height 202
drag, startPoint x: 1023, startPoint y: 555, endPoint x: 663, endPoint y: 441, distance: 377.2
click at [663, 441] on div "[PERSON_NAME], Thank you for your inquiry. The dates are correct - our Spring S…" at bounding box center [946, 464] width 838 height 202
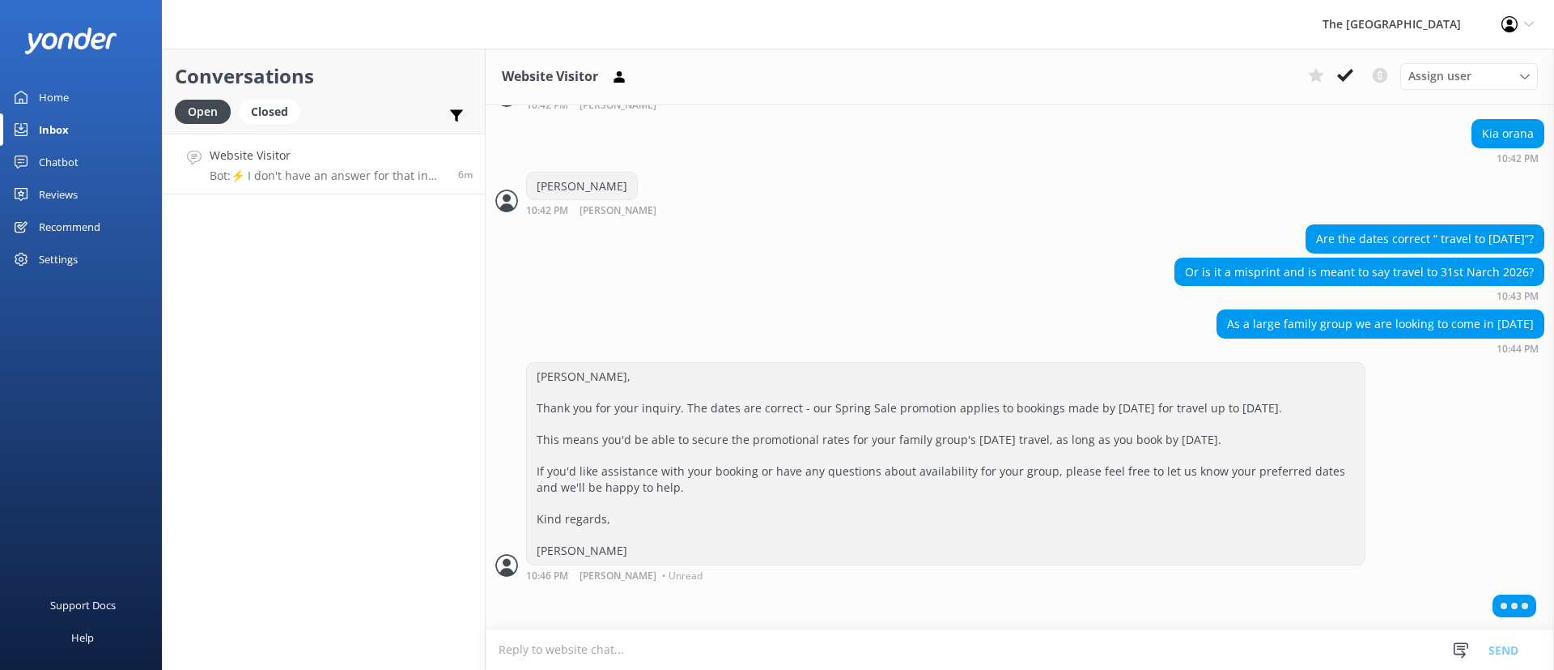
click at [810, 537] on div "[PERSON_NAME], Thank you for your inquiry. The dates are correct - our Spring S…" at bounding box center [946, 464] width 838 height 202
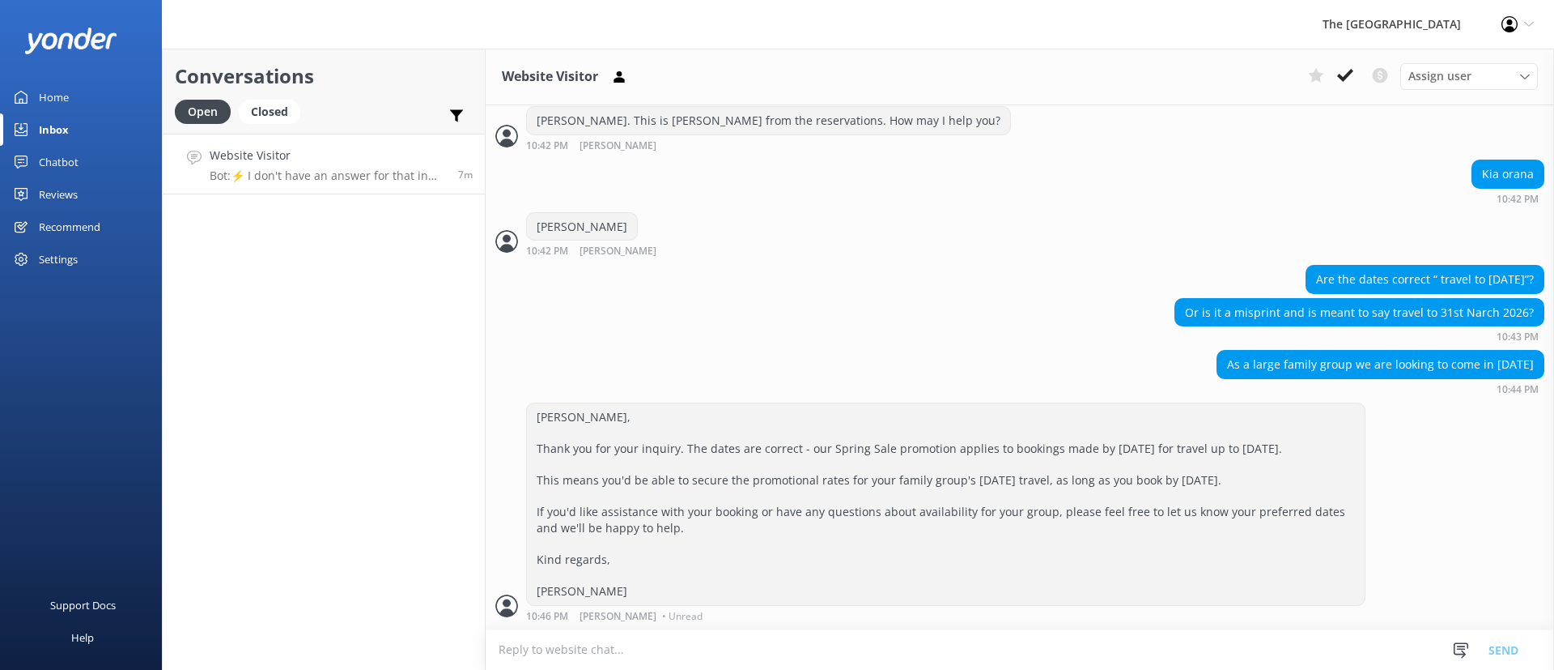
scroll to position [789, 0]
click at [831, 182] on div "Kia orana 10:42 PM" at bounding box center [1020, 181] width 1069 height 45
click at [968, 350] on div "As a large family group we are looking to come in [DATE] 10:44 PM" at bounding box center [1020, 372] width 1069 height 45
click at [346, 171] on p "Bot: ⚡ I don't have an answer for that in my knowledge base. Please try and rep…" at bounding box center [325, 175] width 231 height 15
click at [254, 176] on p "Me: [PERSON_NAME], Thank you for your inquiry. The dates are correct - our Spri…" at bounding box center [325, 175] width 231 height 15
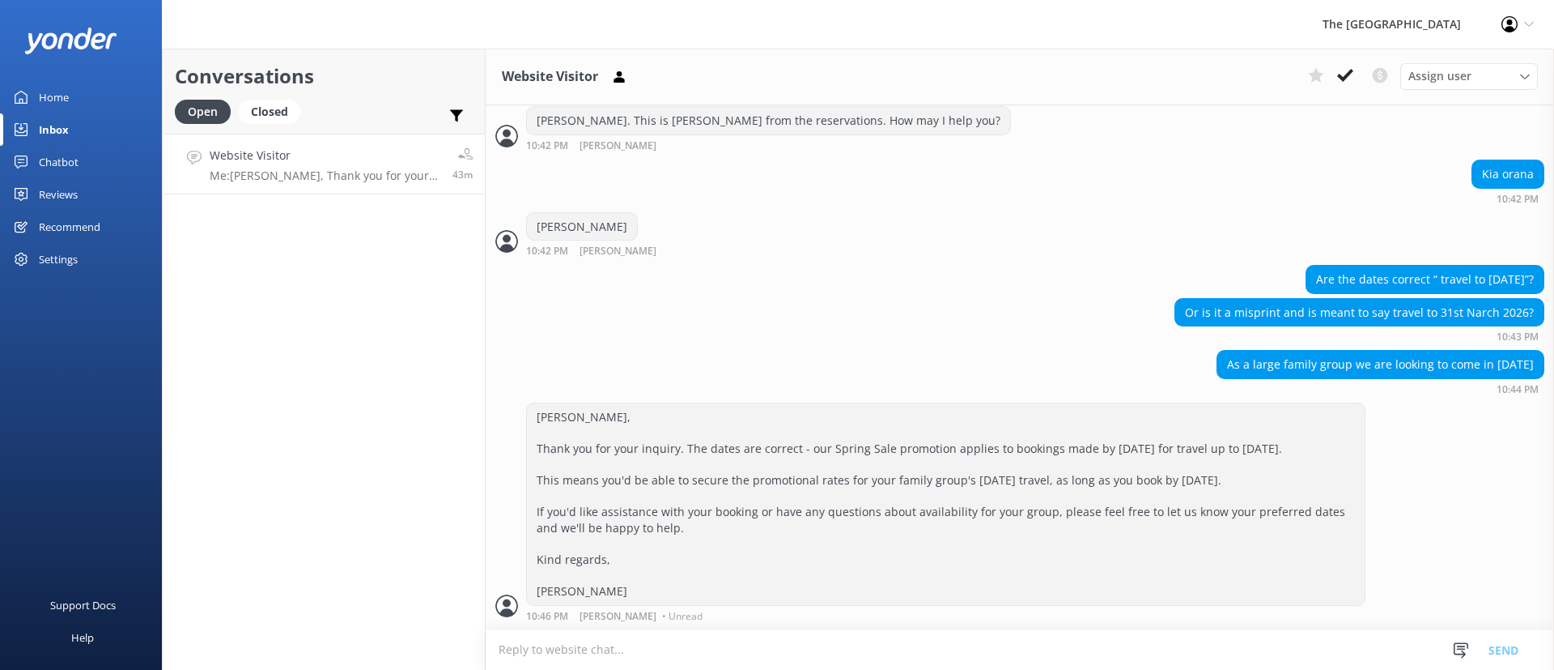
click at [254, 176] on p "Me: [PERSON_NAME], Thank you for your inquiry. The dates are correct - our Spri…" at bounding box center [325, 175] width 231 height 15
click at [1360, 69] on div "Assign user Rarotongan Tata [PERSON_NAME] [PERSON_NAME] [PERSON_NAME] Vakalalab…" at bounding box center [1420, 76] width 236 height 26
click at [1349, 71] on icon at bounding box center [1345, 75] width 16 height 16
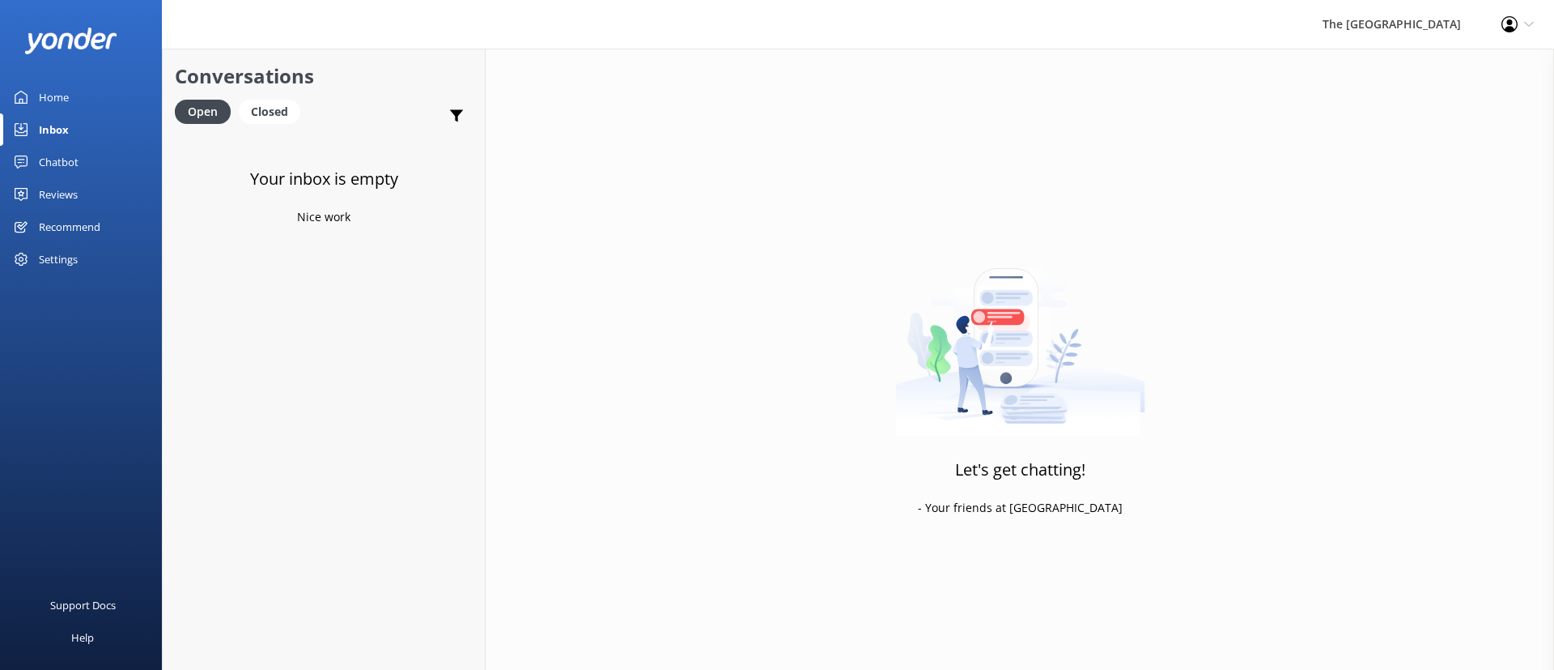
click at [296, 338] on div "Your inbox is empty Nice work" at bounding box center [324, 469] width 322 height 670
click at [63, 121] on div "Inbox" at bounding box center [54, 129] width 30 height 32
